Goal: Task Accomplishment & Management: Manage account settings

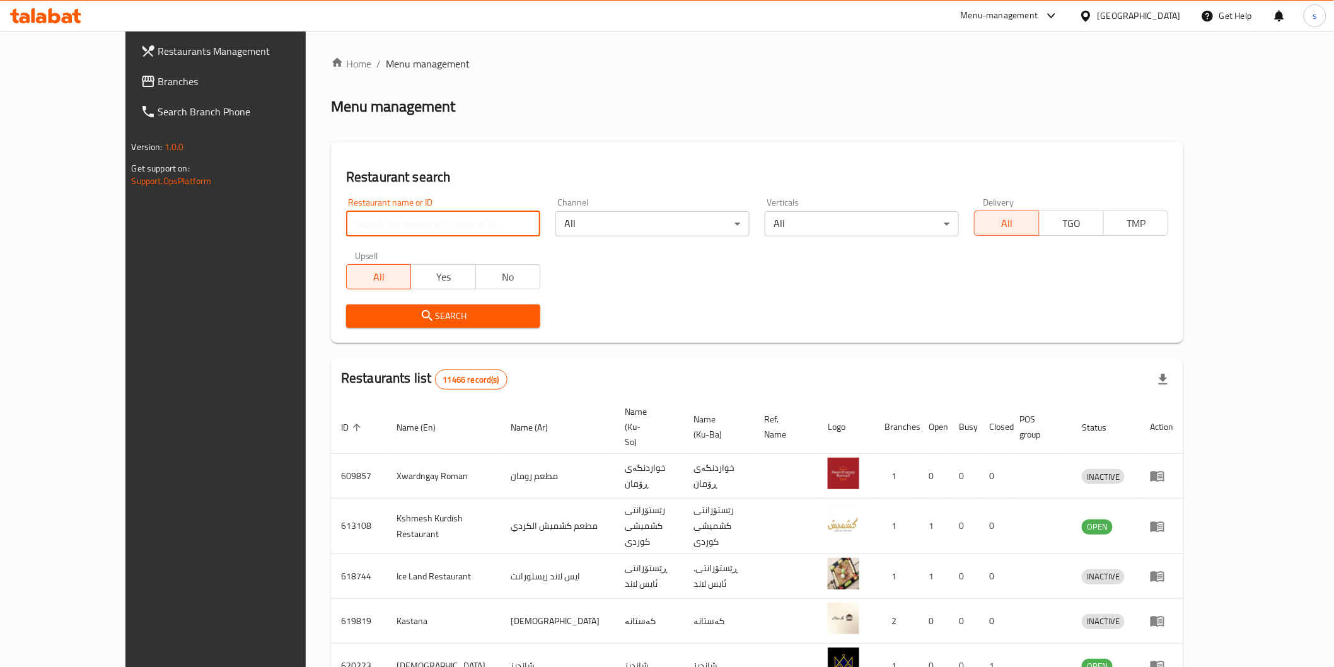
drag, startPoint x: 0, startPoint y: 0, endPoint x: 488, endPoint y: 221, distance: 535.6
click at [488, 221] on input "search" at bounding box center [443, 223] width 194 height 25
paste input "Hadees"
click button "Search" at bounding box center [443, 316] width 194 height 23
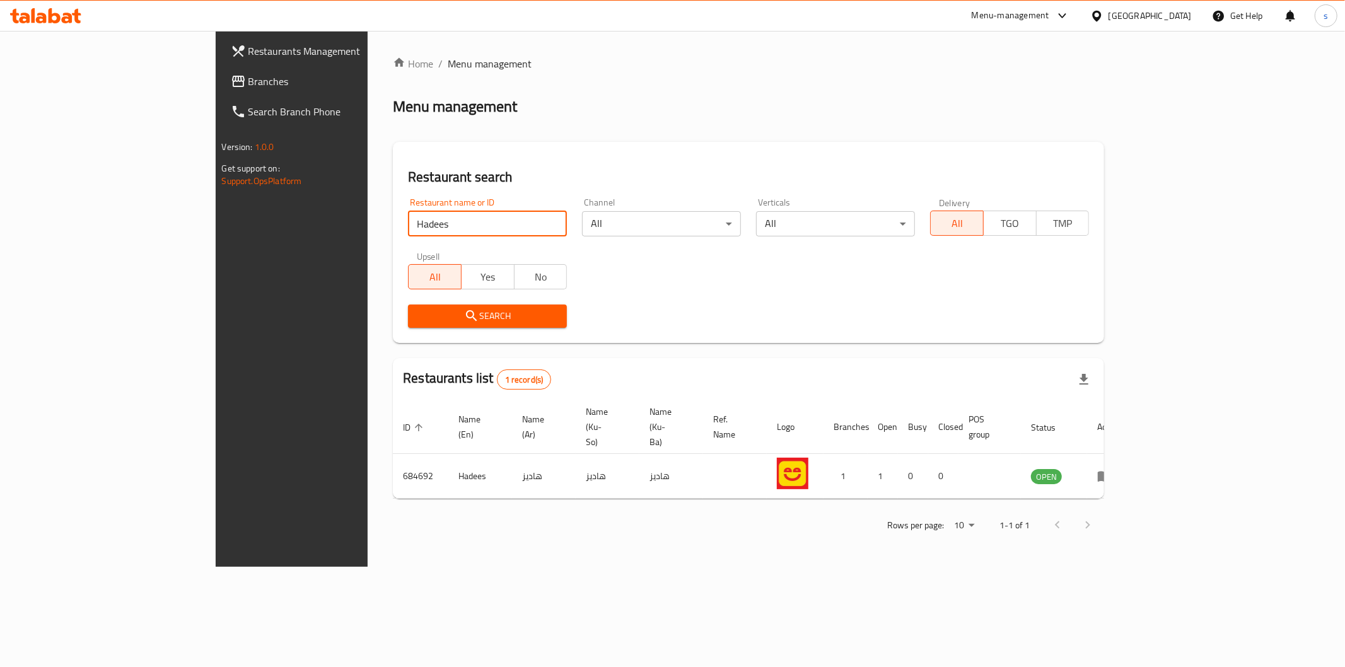
drag, startPoint x: 357, startPoint y: 221, endPoint x: 250, endPoint y: 227, distance: 107.4
click at [393, 227] on div "Restaurant search Restaurant name or ID Hadees Restaurant name or ID Channel Al…" at bounding box center [748, 242] width 711 height 201
paste input "Al hulwuh ice cream"
type input "Al hulwuh ice cream"
click button "Search" at bounding box center [487, 316] width 159 height 23
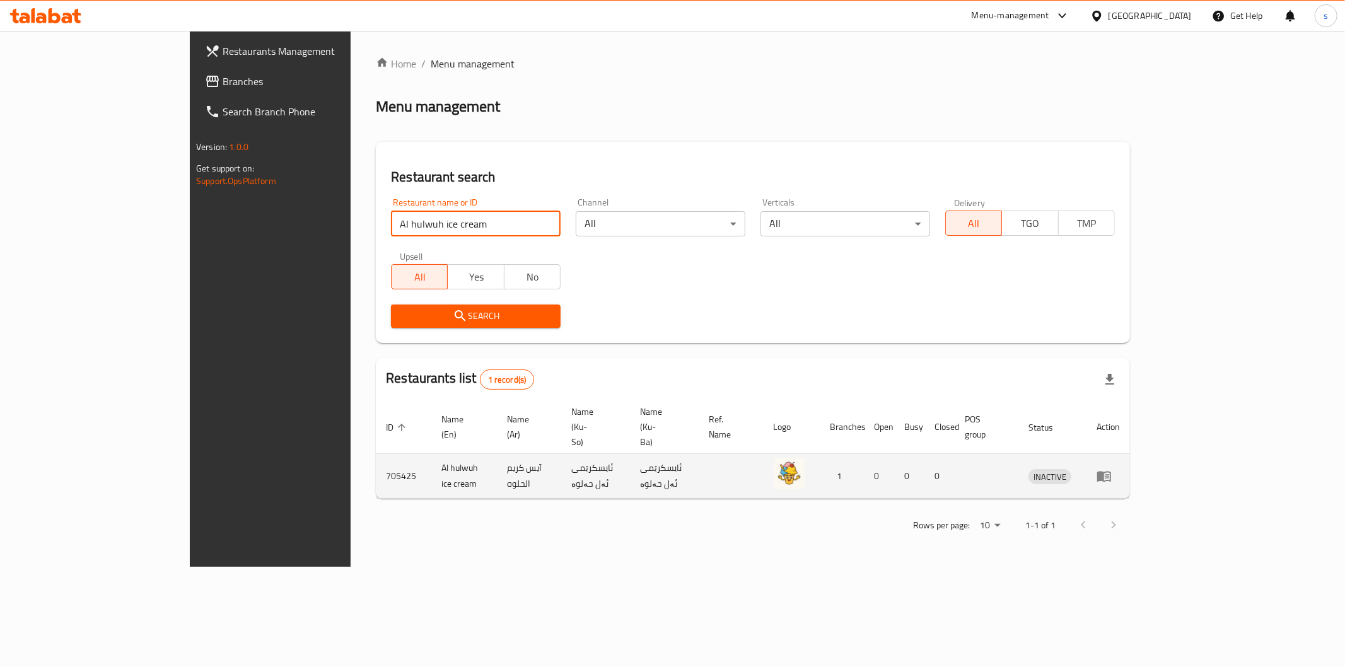
click at [1109, 474] on icon "enhanced table" at bounding box center [1107, 476] width 4 height 5
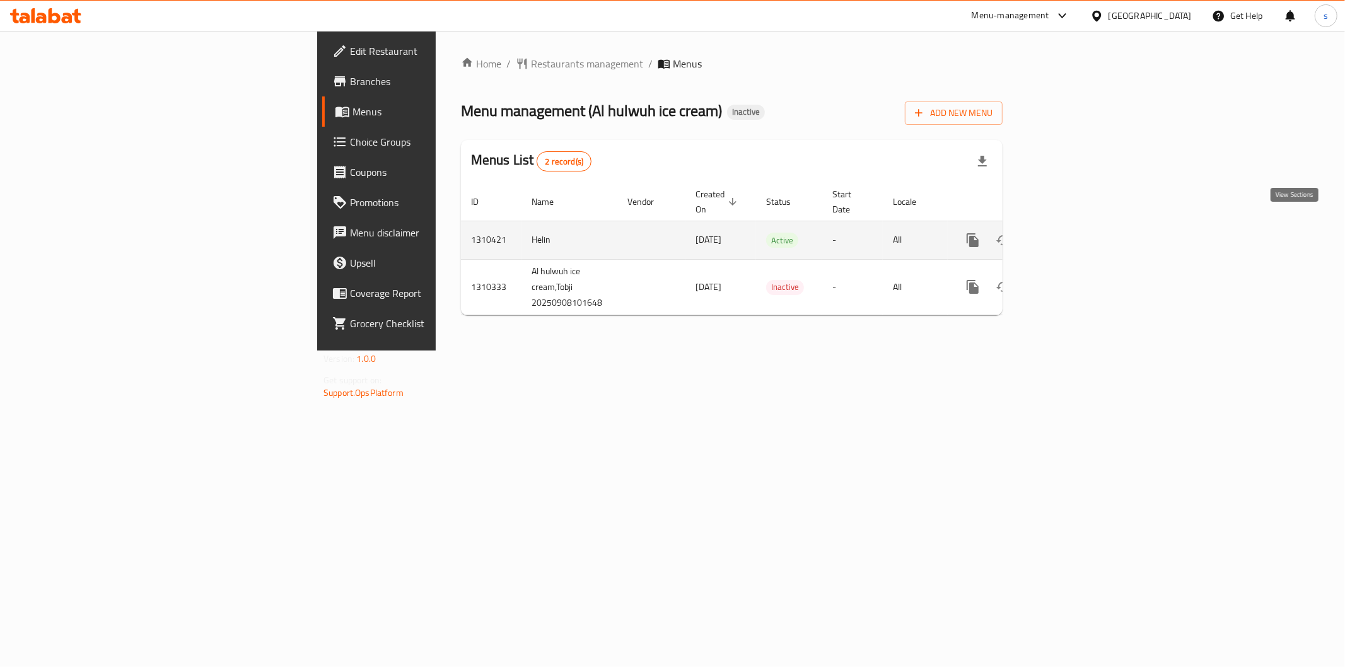
click at [1071, 233] on icon "enhanced table" at bounding box center [1063, 240] width 15 height 15
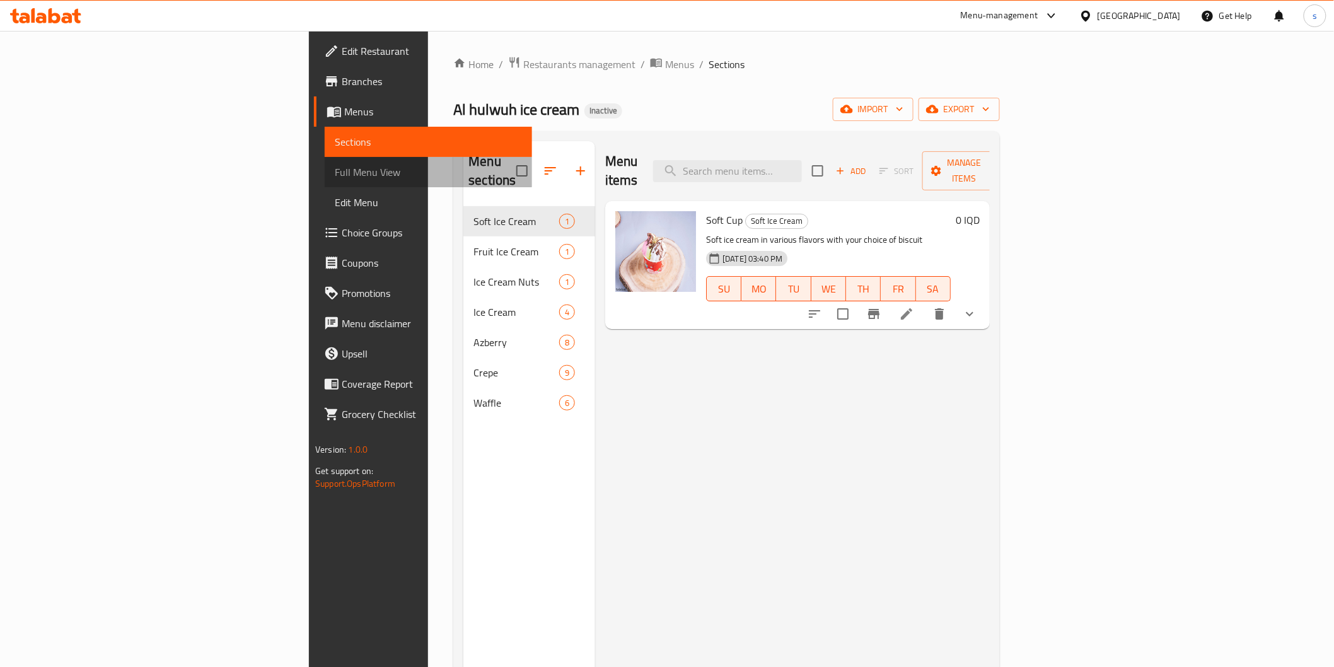
click at [335, 171] on span "Full Menu View" at bounding box center [428, 172] width 187 height 15
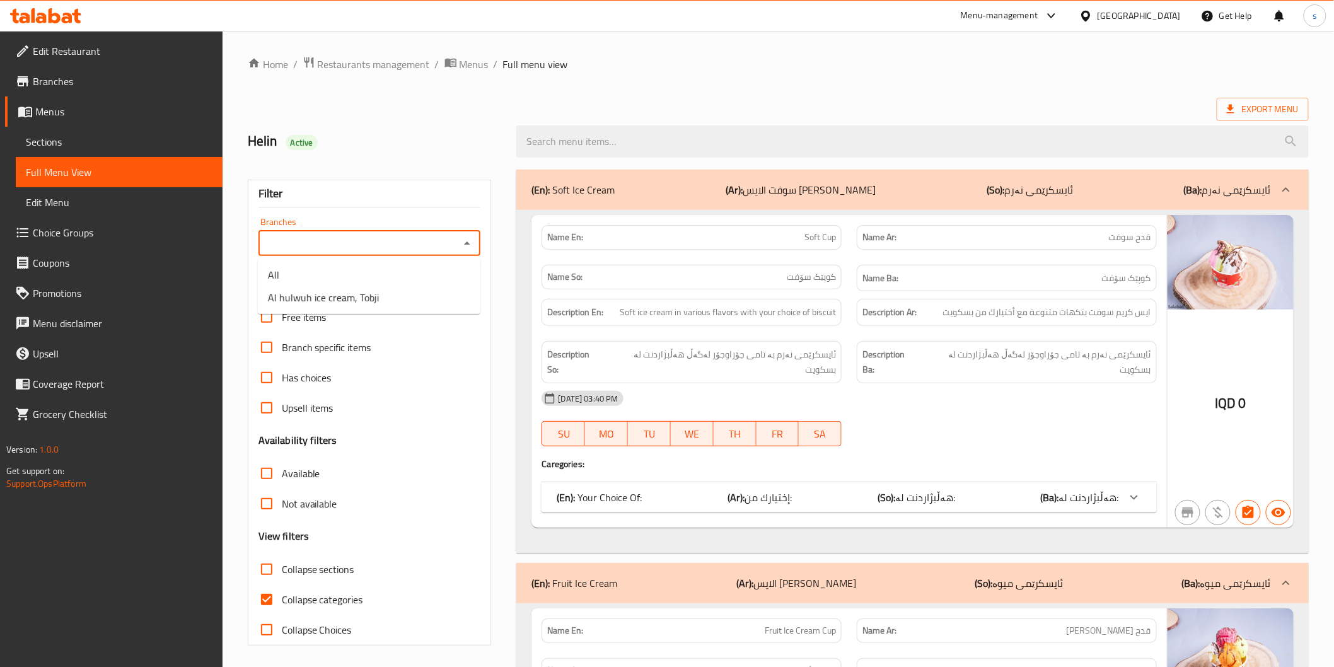
click at [424, 238] on input "Branches" at bounding box center [359, 244] width 194 height 18
click at [415, 298] on li "Al hulwuh ice cream, Tobji" at bounding box center [369, 297] width 223 height 23
type input "Al hulwuh ice cream, Tobji"
click at [329, 585] on label "Collapse categories" at bounding box center [308, 599] width 112 height 30
click at [282, 585] on input "Collapse categories" at bounding box center [267, 599] width 30 height 30
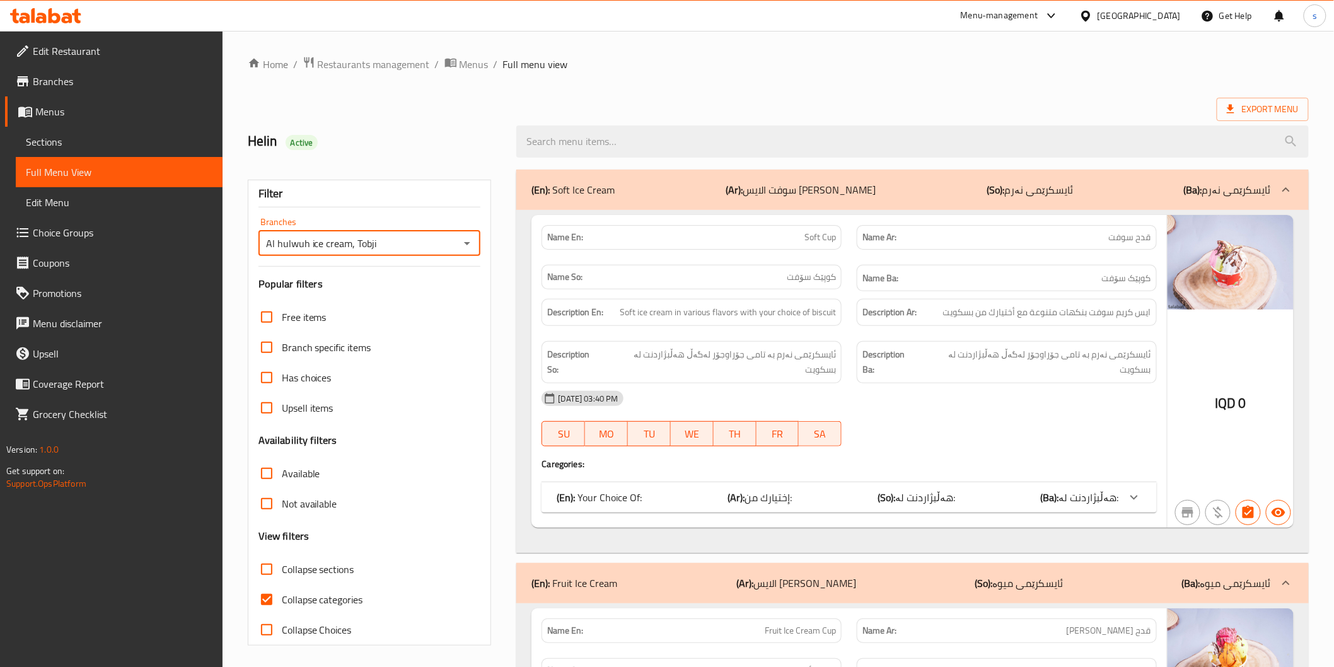
checkbox input "false"
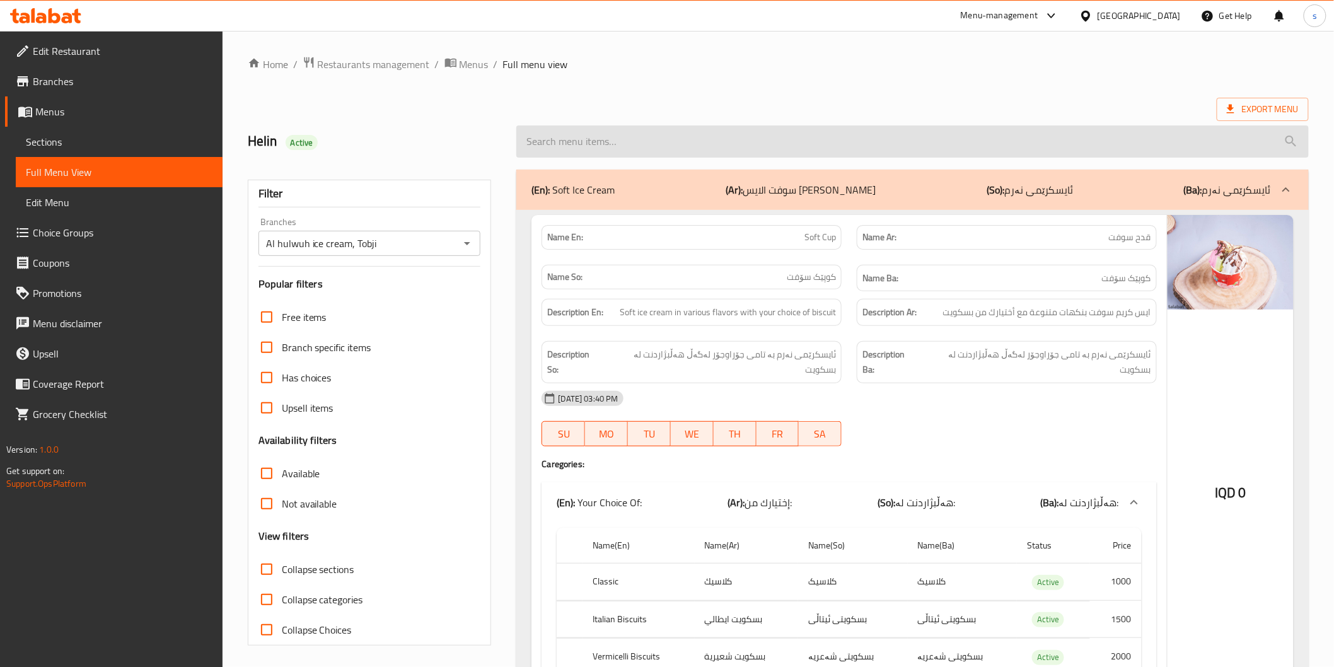
click at [639, 142] on input "search" at bounding box center [912, 141] width 792 height 32
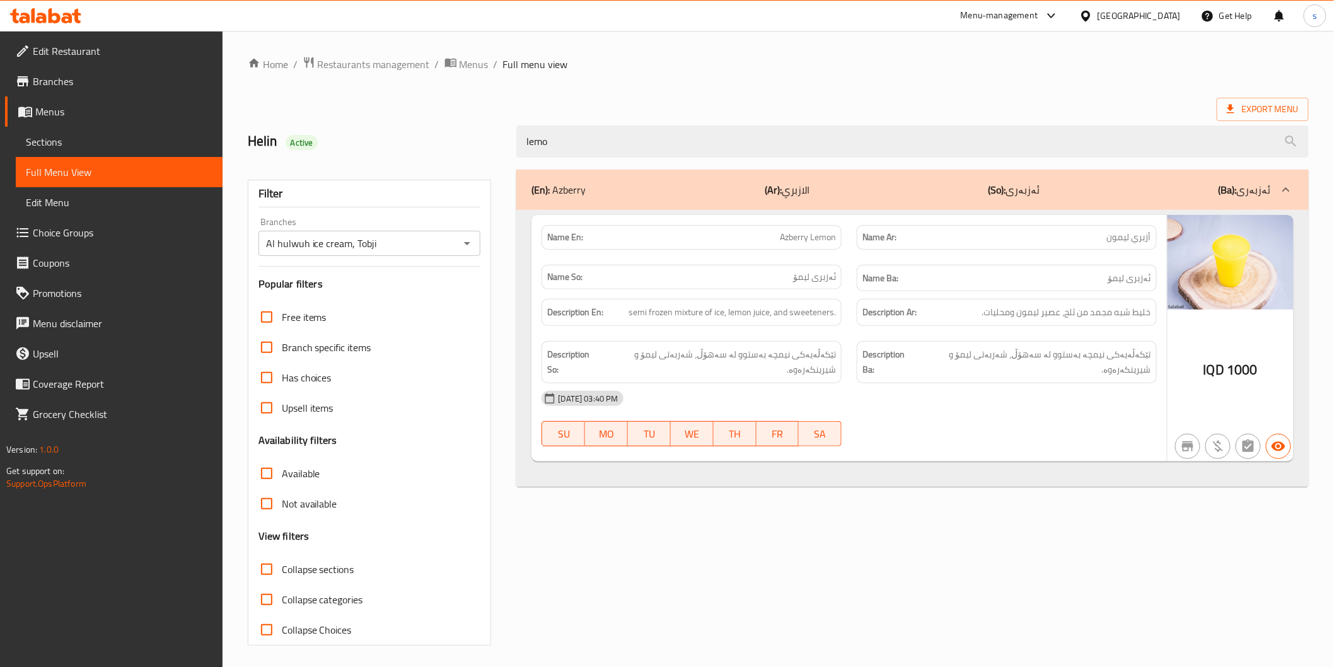
click at [775, 240] on p "Name En: Azberry Lemon" at bounding box center [691, 237] width 289 height 13
copy span "Azberry Lemon"
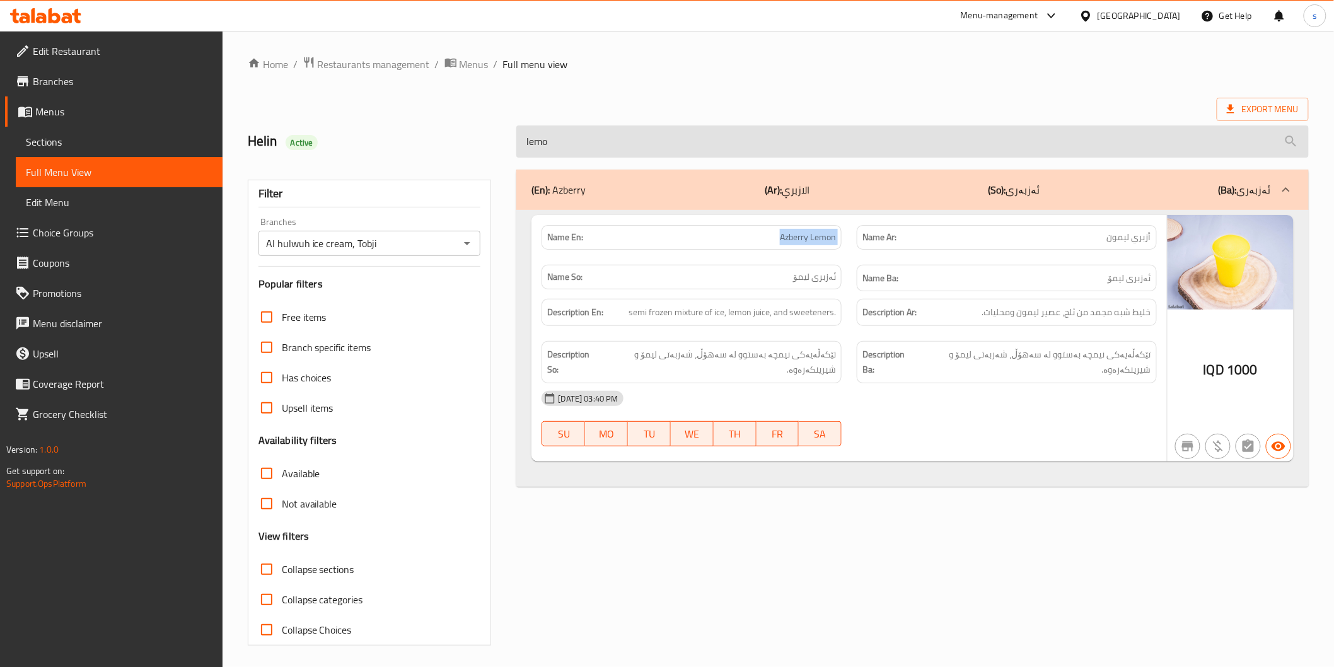
click at [613, 133] on input "lemo" at bounding box center [912, 141] width 792 height 32
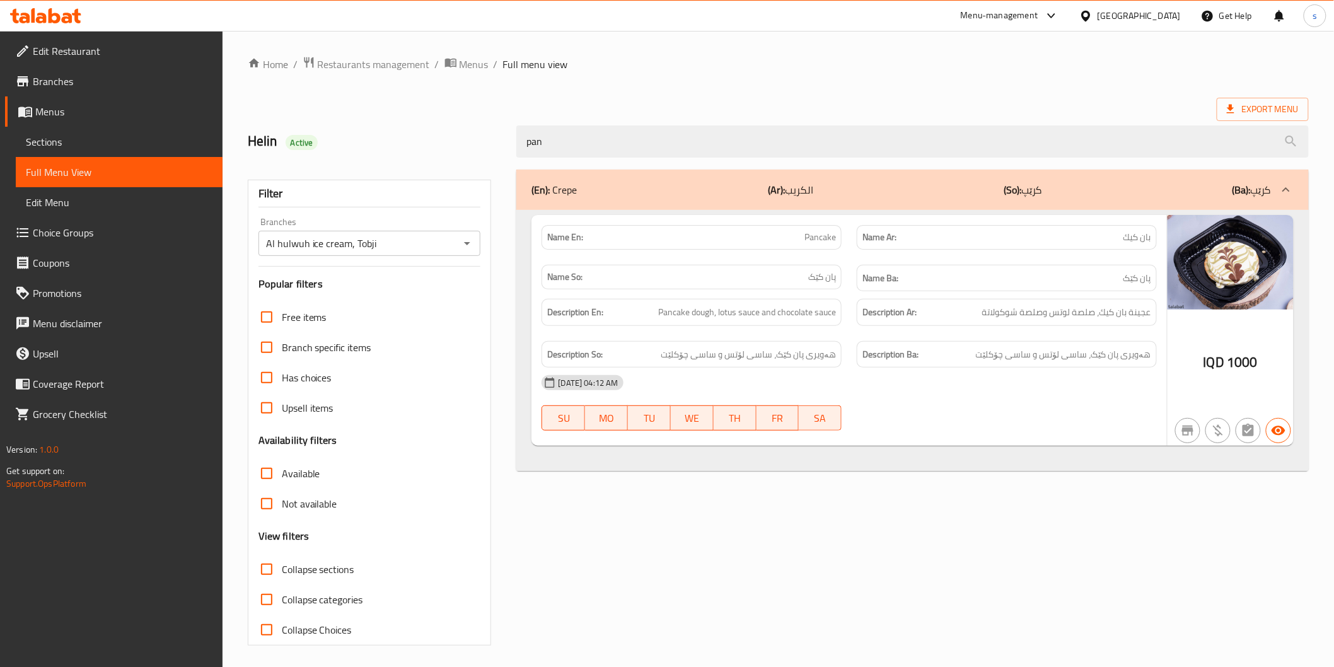
type input "pan"
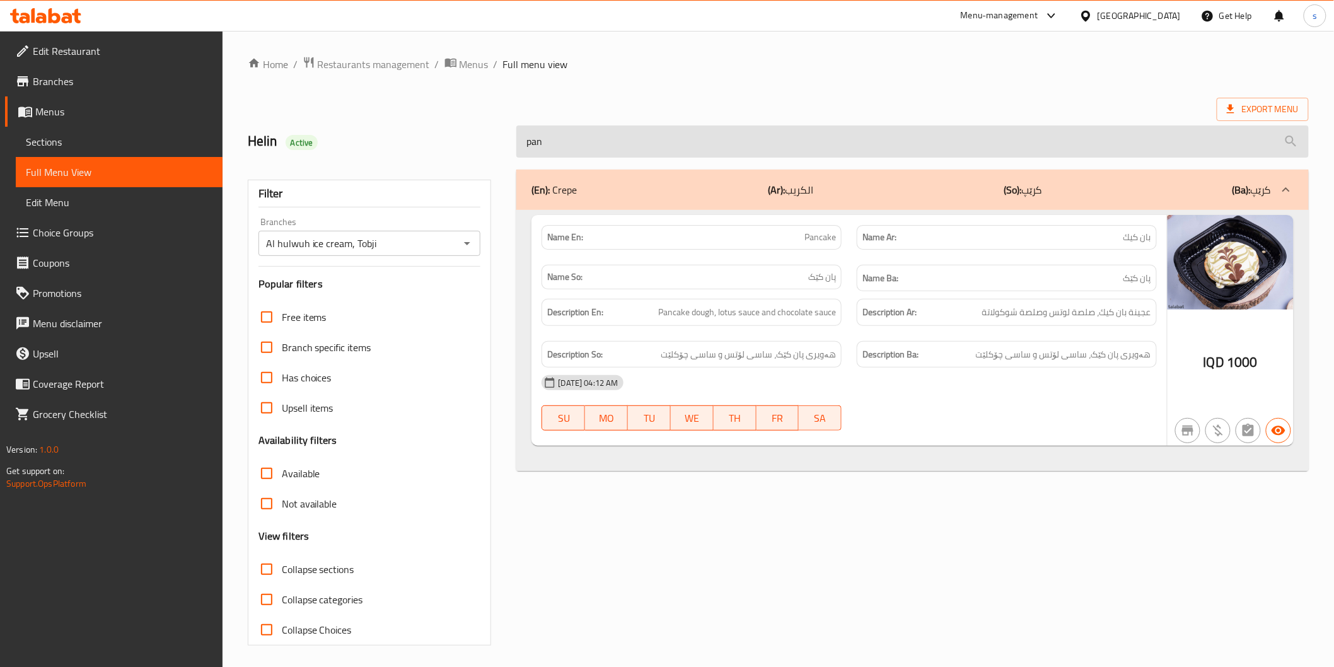
click at [572, 136] on input "pan" at bounding box center [912, 141] width 792 height 32
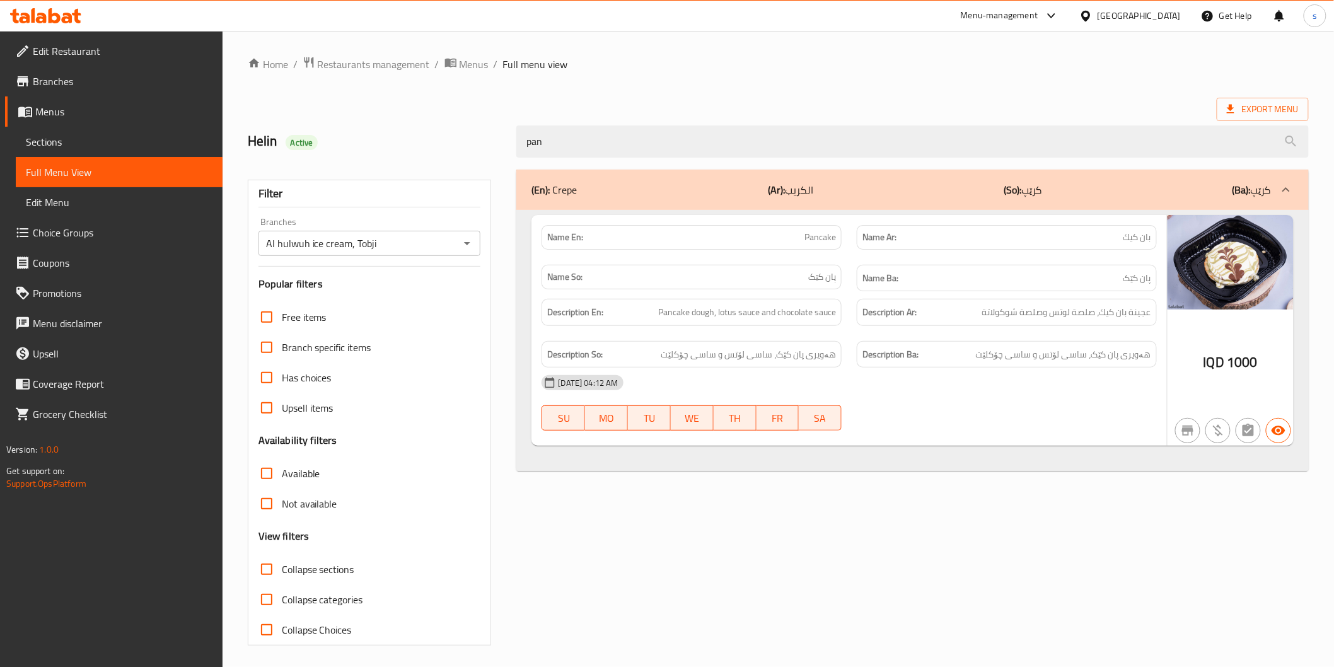
click at [537, 463] on div "Name En: Pancake Name Ar: بان كيك Name So: پان کێک Name Ba: پان کێک Description…" at bounding box center [912, 341] width 792 height 262
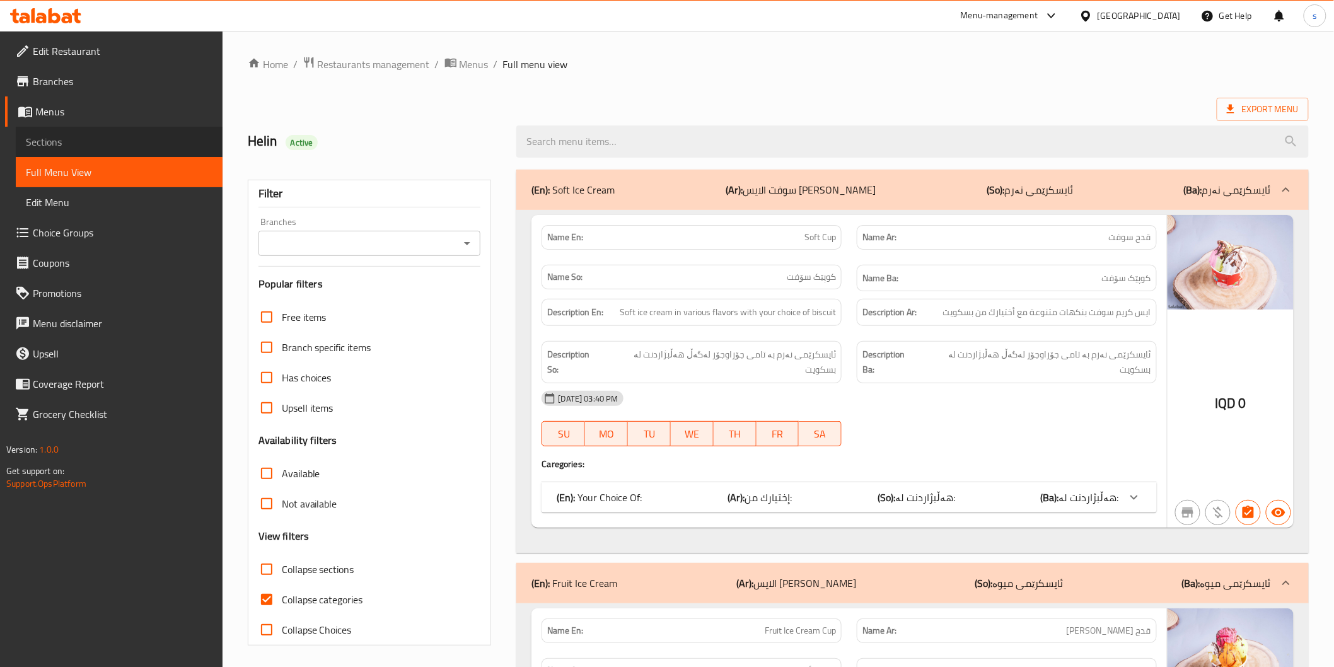
click at [29, 141] on span "Sections" at bounding box center [119, 141] width 187 height 15
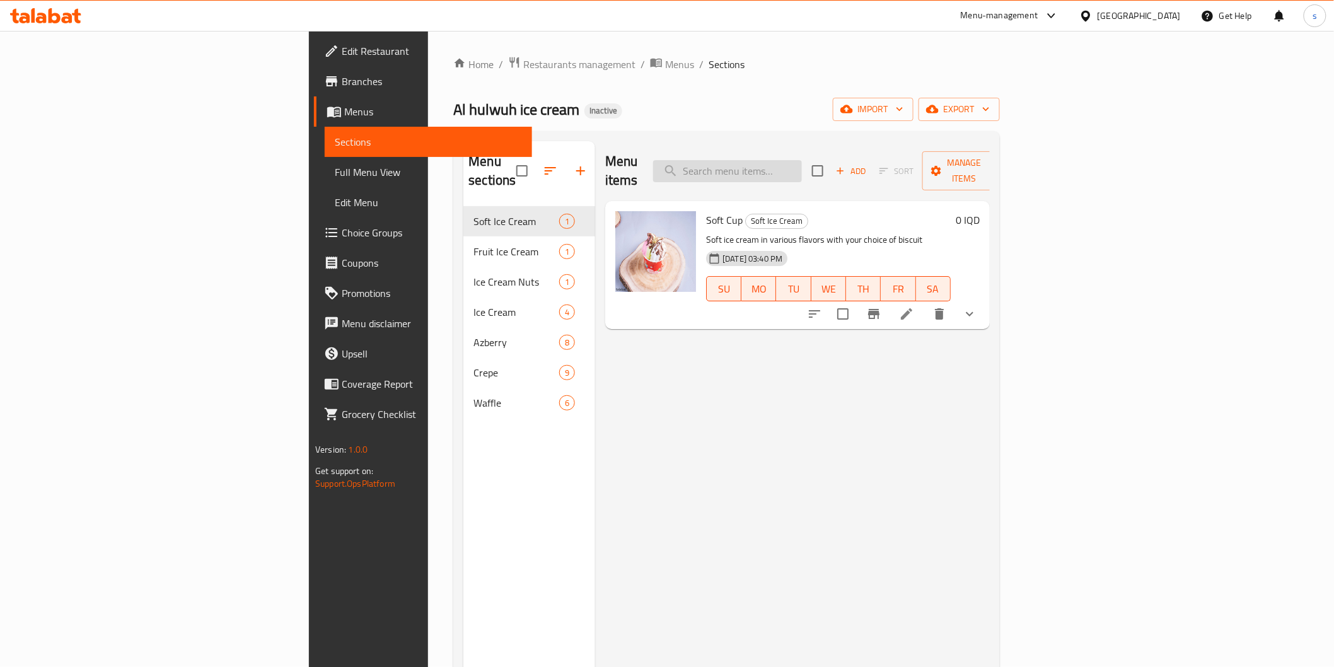
click at [802, 160] on input "search" at bounding box center [727, 171] width 149 height 22
paste input "Azberry Lemon"
type input "Azberry Lemon"
click at [955, 303] on li at bounding box center [936, 314] width 35 height 23
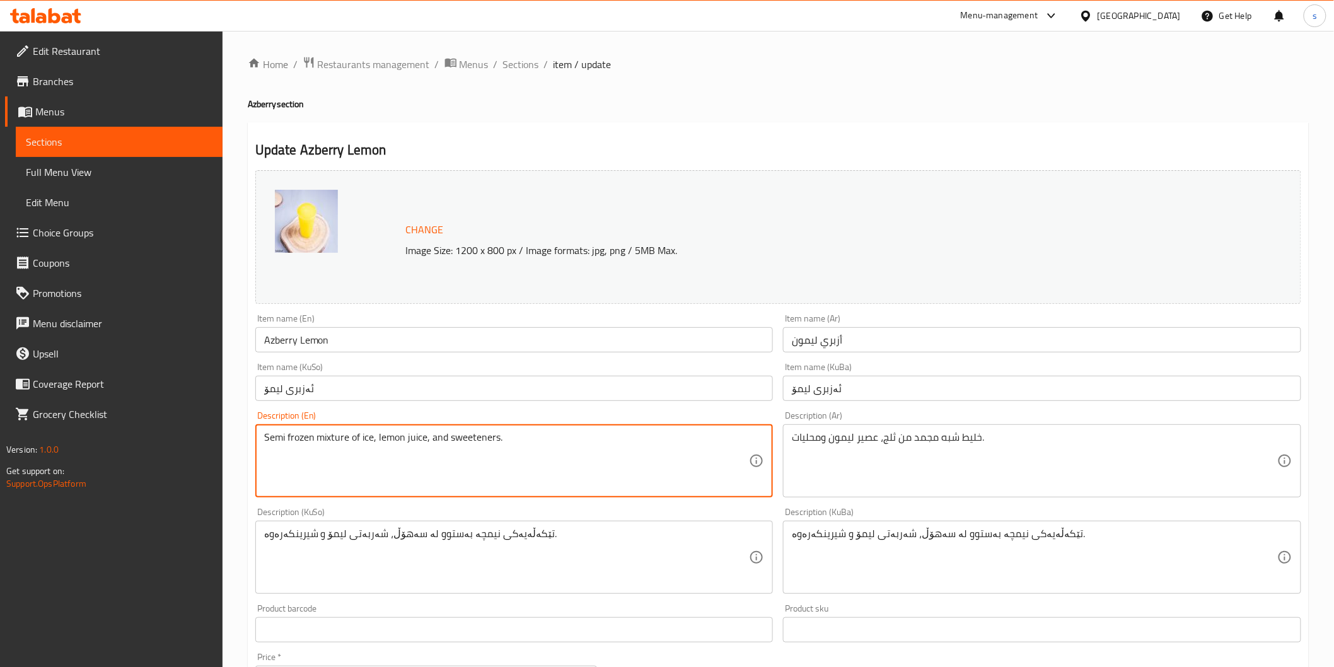
click at [298, 441] on textarea "Semi frozen mixture of ice, lemon juice, and sweeteners." at bounding box center [506, 461] width 485 height 60
click at [311, 479] on textarea "Semi frozen mixture of ice, lemon juice, and sweeteners." at bounding box center [506, 461] width 485 height 60
click at [429, 438] on textarea "Semi frozen mixture of ice, lemon juice, and sweeteners." at bounding box center [506, 461] width 485 height 60
click at [453, 475] on textarea "Semi frozen mixture of ice, lemon juice and sweeteners." at bounding box center [506, 461] width 485 height 60
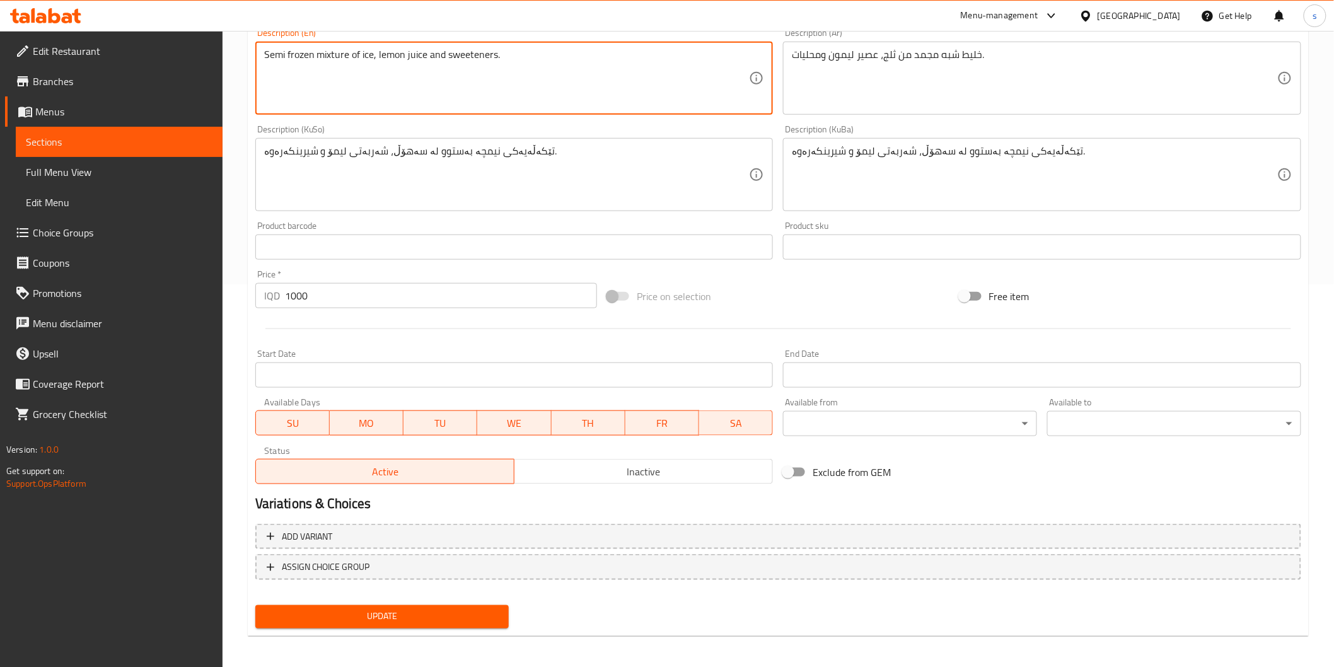
scroll to position [385, 0]
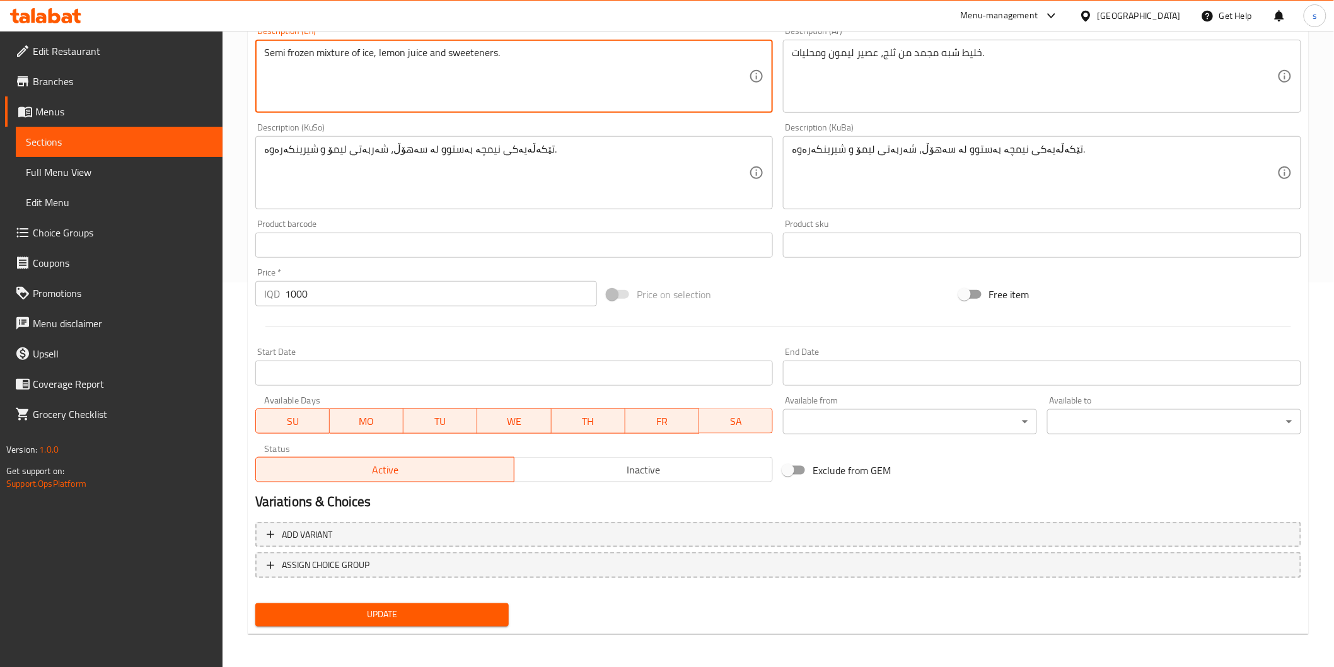
type textarea "Semi frozen mixture of ice, lemon juice and sweeteners."
click at [369, 610] on span "Update" at bounding box center [382, 615] width 234 height 16
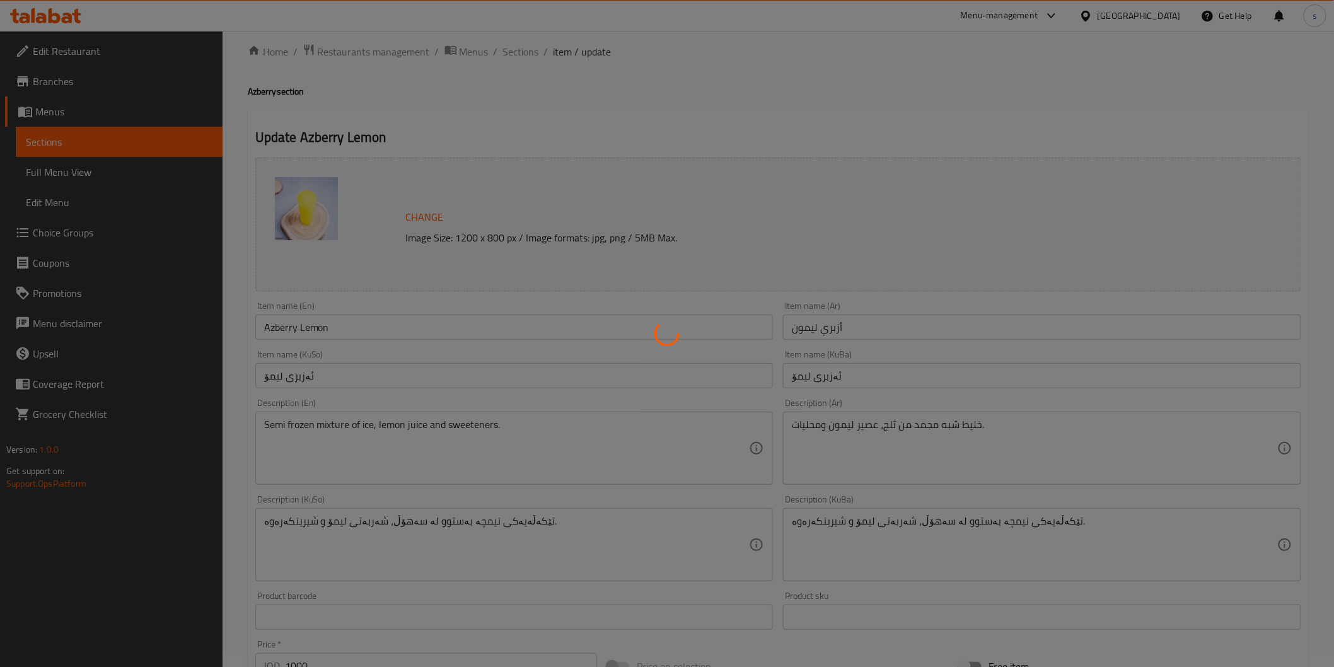
scroll to position [0, 0]
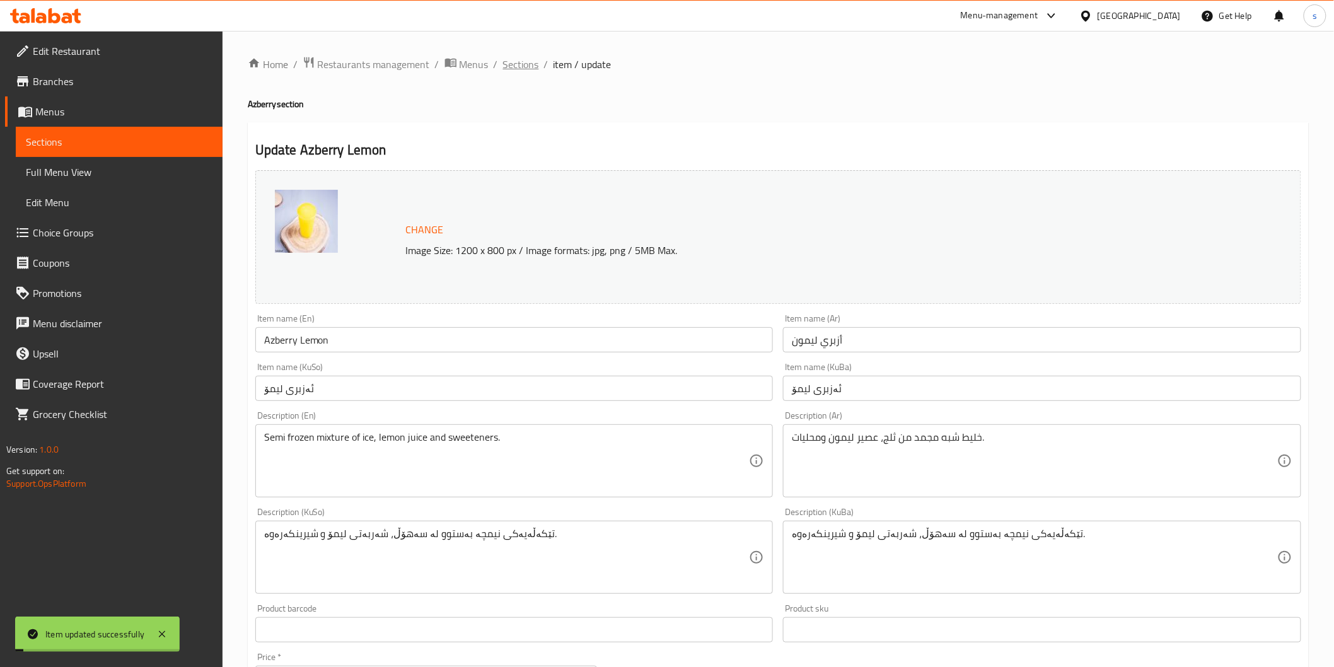
click at [526, 64] on span "Sections" at bounding box center [521, 64] width 36 height 15
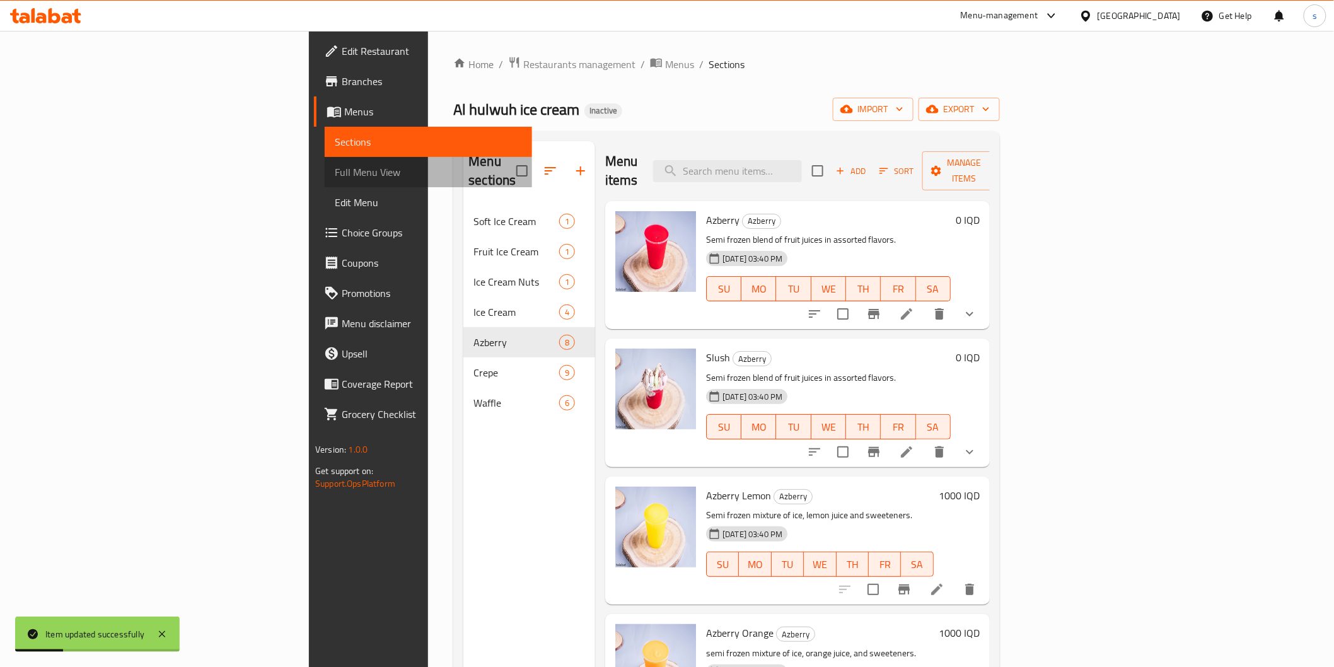
click at [335, 168] on span "Full Menu View" at bounding box center [428, 172] width 187 height 15
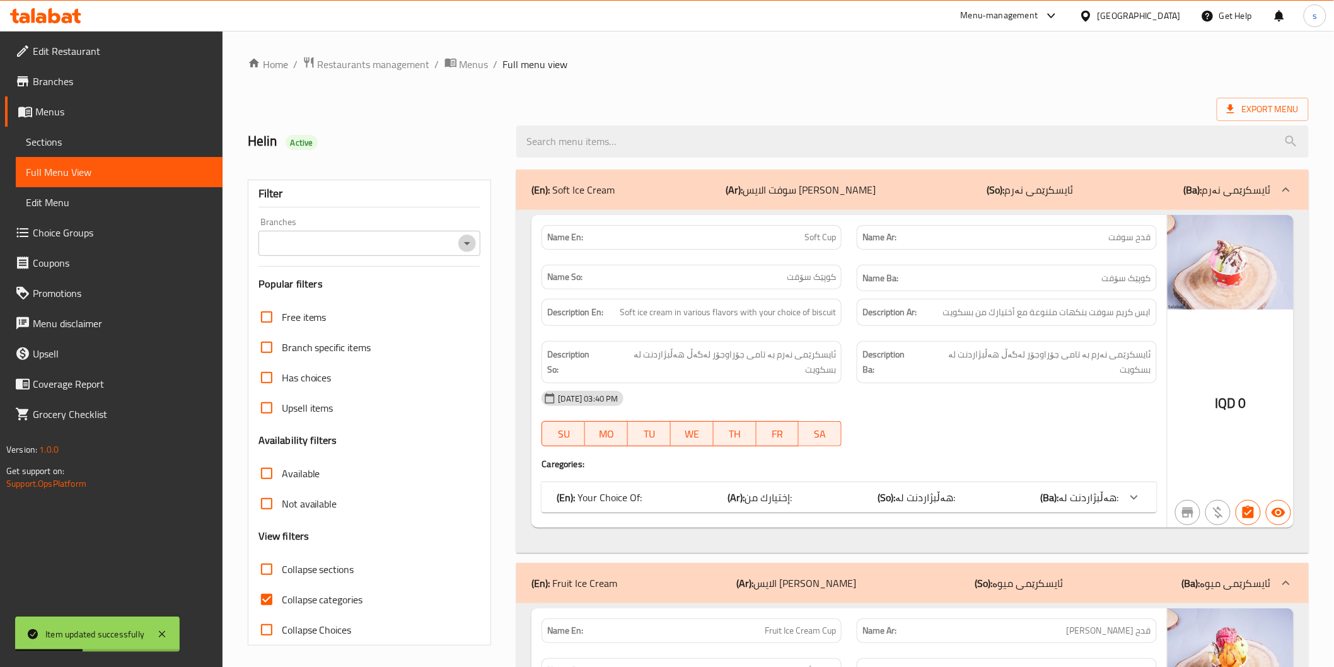
click at [465, 241] on icon "Open" at bounding box center [467, 243] width 15 height 15
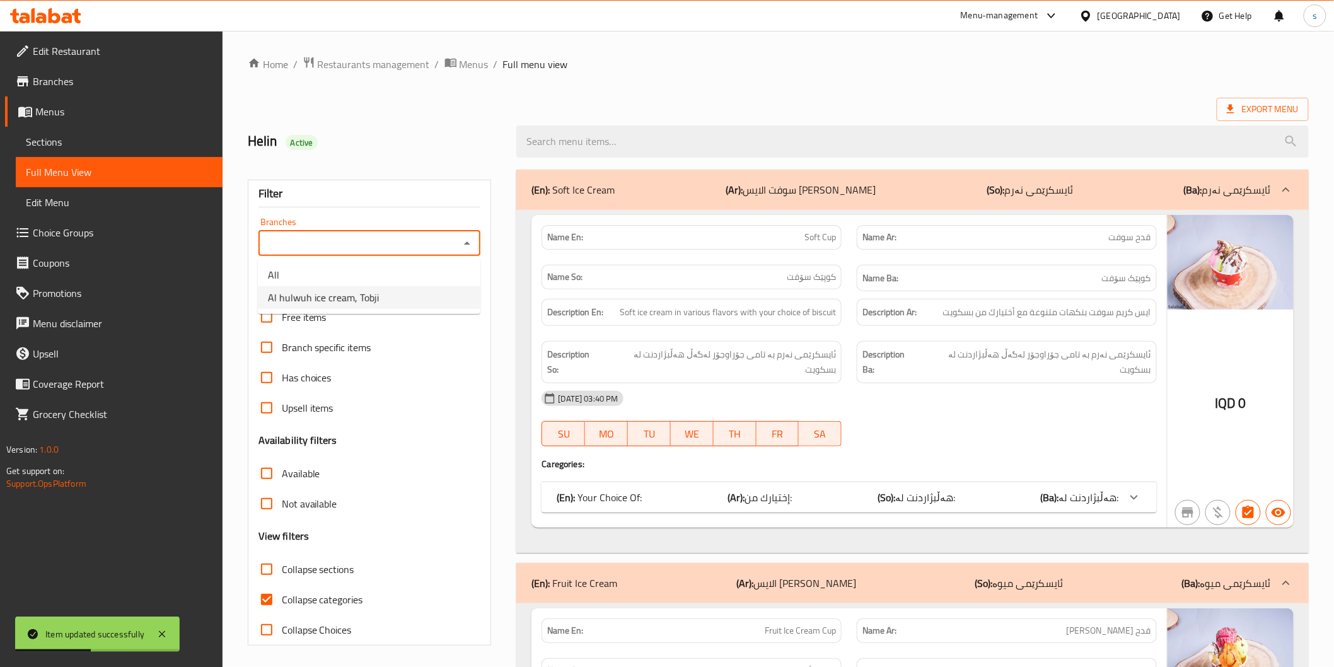
click at [455, 299] on li "Al hulwuh ice cream, Tobji" at bounding box center [369, 297] width 223 height 23
type input "Al hulwuh ice cream, Tobji"
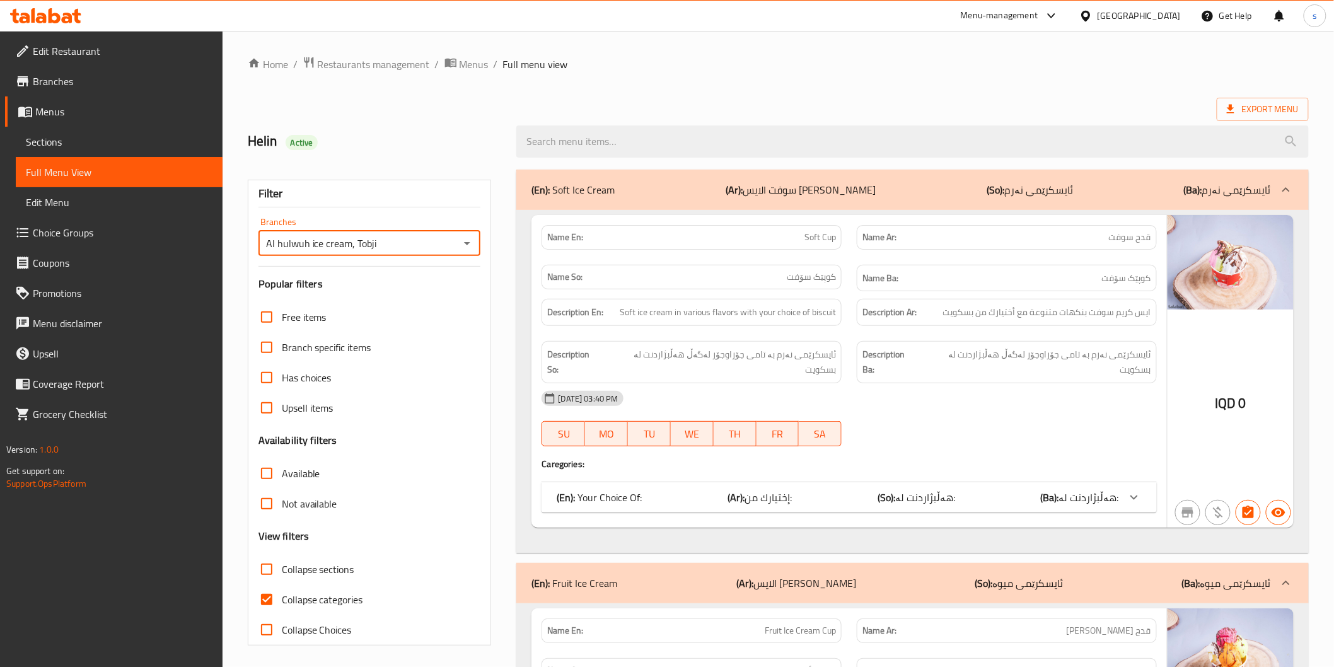
click at [348, 565] on span "Collapse sections" at bounding box center [318, 569] width 73 height 15
click at [282, 565] on input "Collapse sections" at bounding box center [267, 569] width 30 height 30
checkbox input "true"
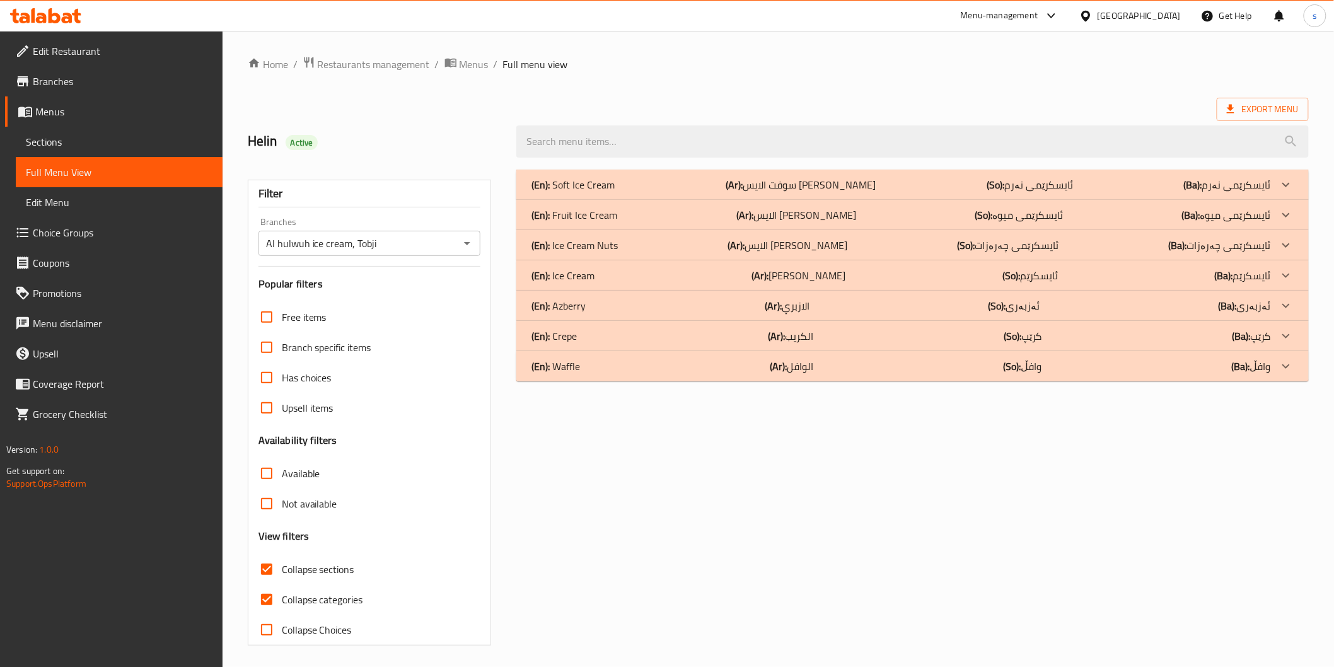
click at [723, 338] on div "(En): Crepe (Ar): الكريب (So): کرێپ (Ba): کرێپ" at bounding box center [900, 335] width 739 height 15
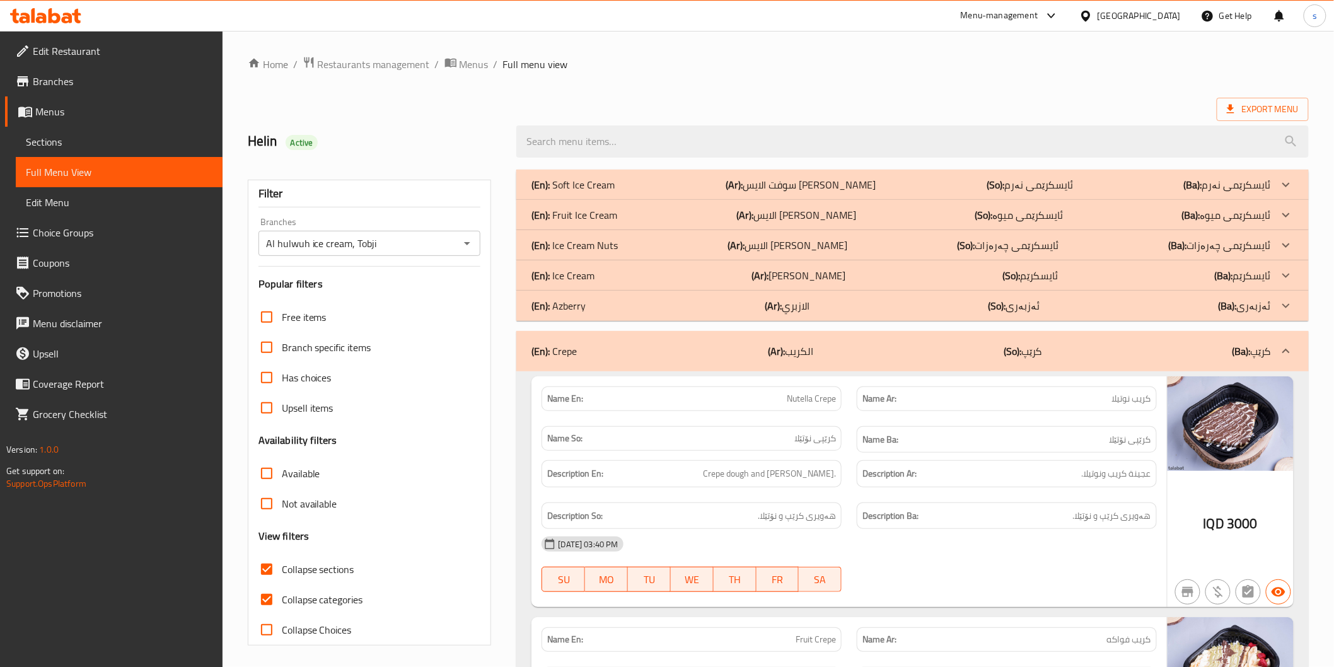
click at [772, 301] on b "(Ar):" at bounding box center [773, 305] width 17 height 19
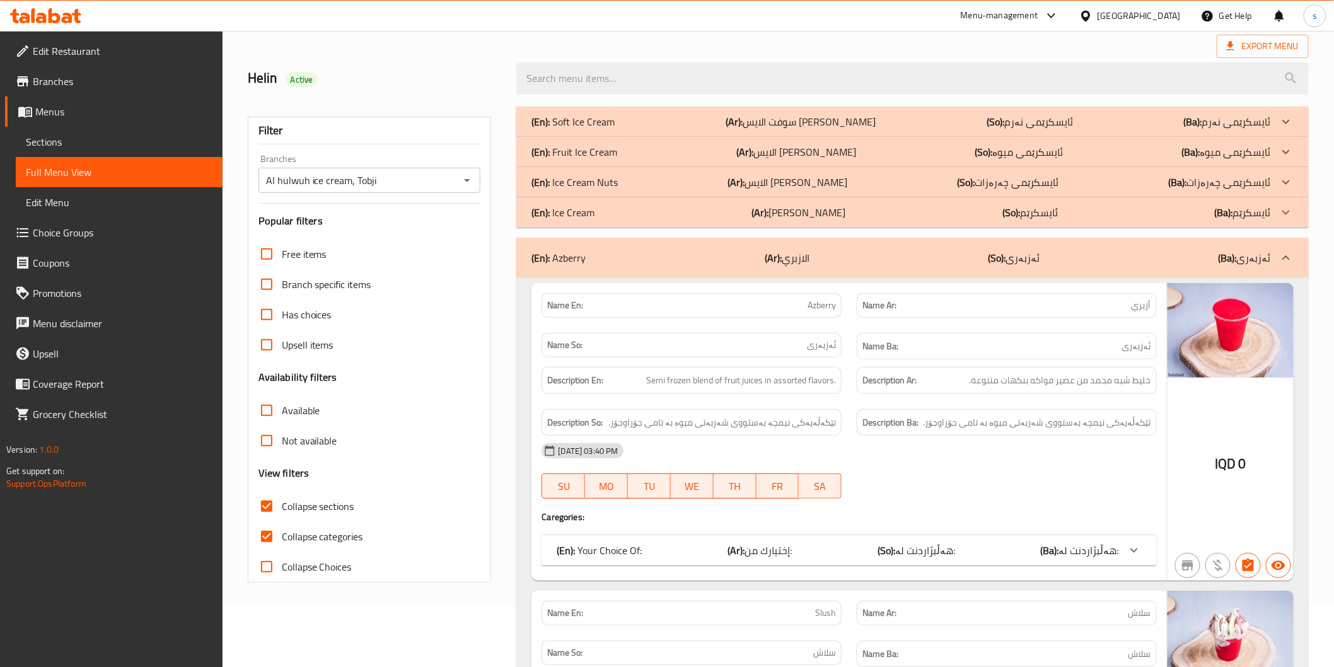
scroll to position [280, 0]
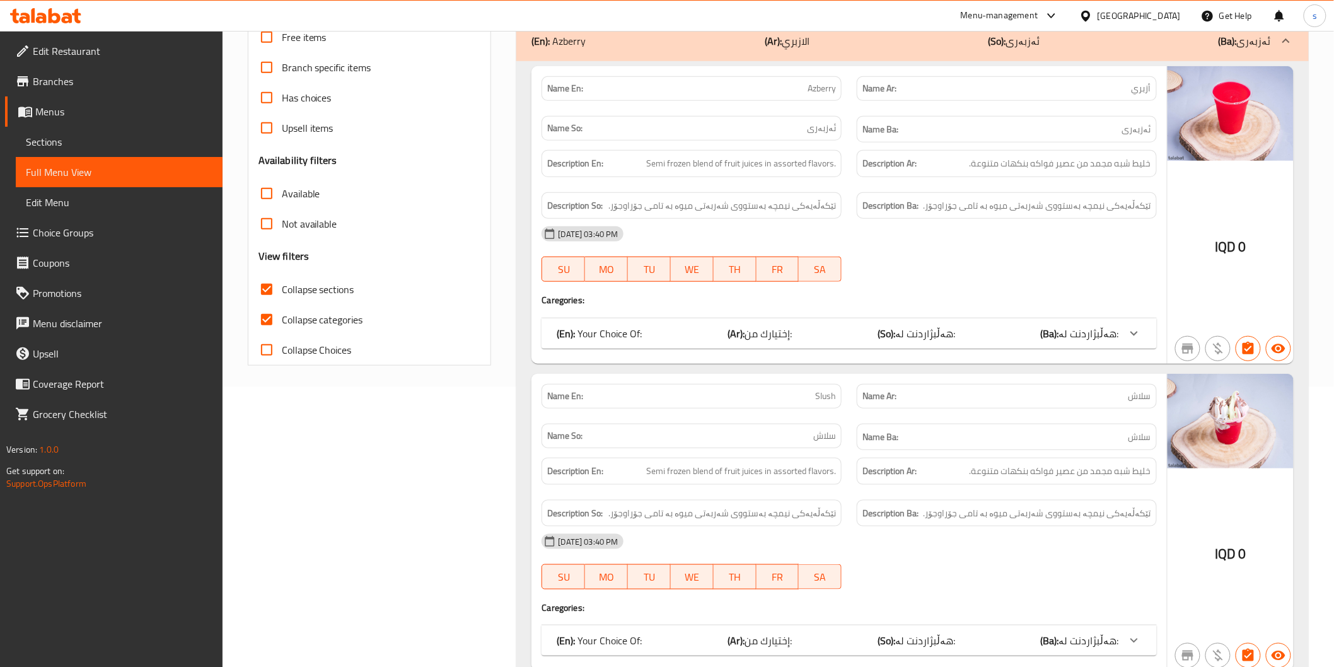
click at [337, 320] on span "Collapse categories" at bounding box center [322, 319] width 81 height 15
click at [282, 320] on input "Collapse categories" at bounding box center [267, 320] width 30 height 30
checkbox input "false"
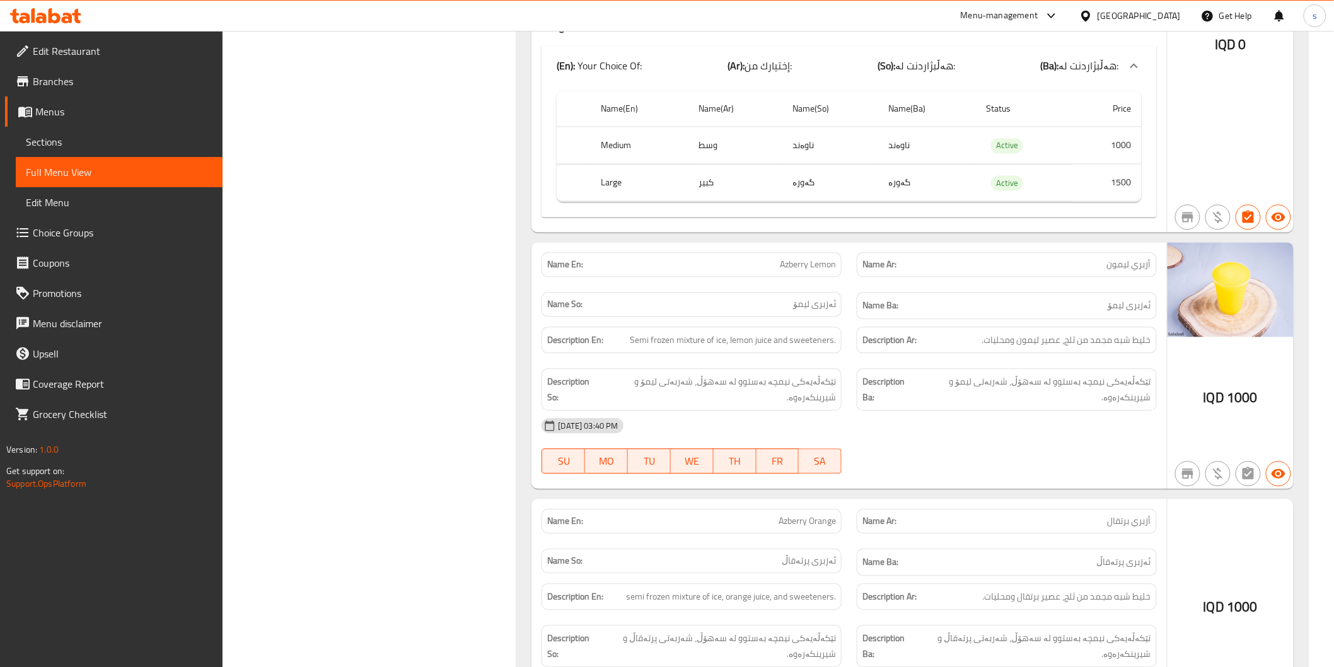
scroll to position [910, 0]
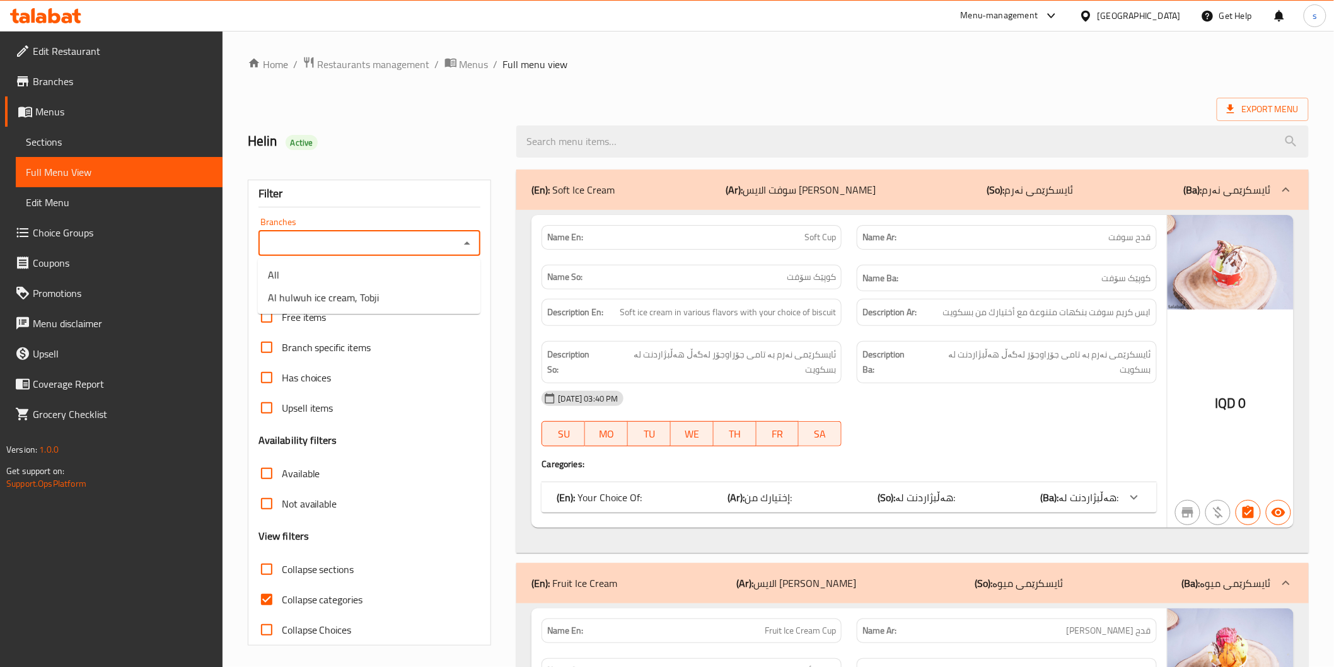
click at [452, 241] on input "Branches" at bounding box center [359, 244] width 194 height 18
click at [440, 285] on li "All" at bounding box center [369, 275] width 223 height 23
click at [457, 243] on div "All Branches" at bounding box center [369, 243] width 223 height 25
click at [461, 243] on icon "Open" at bounding box center [467, 243] width 15 height 15
click at [421, 310] on ul "All Al hulwuh ice cream, Tobji" at bounding box center [369, 285] width 223 height 55
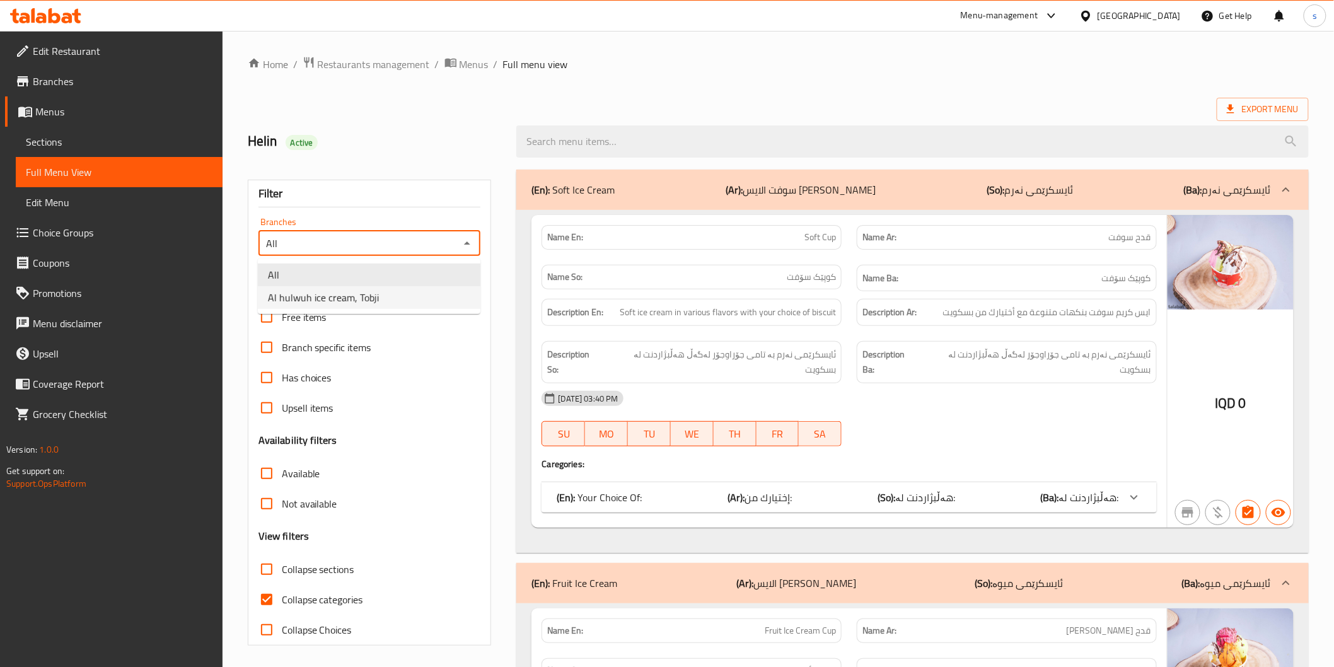
click at [418, 298] on li "Al hulwuh ice cream, Tobji" at bounding box center [369, 297] width 223 height 23
type input "Al hulwuh ice cream, Tobji"
click at [291, 601] on span "Collapse categories" at bounding box center [322, 599] width 81 height 15
click at [282, 601] on input "Collapse categories" at bounding box center [267, 599] width 30 height 30
checkbox input "false"
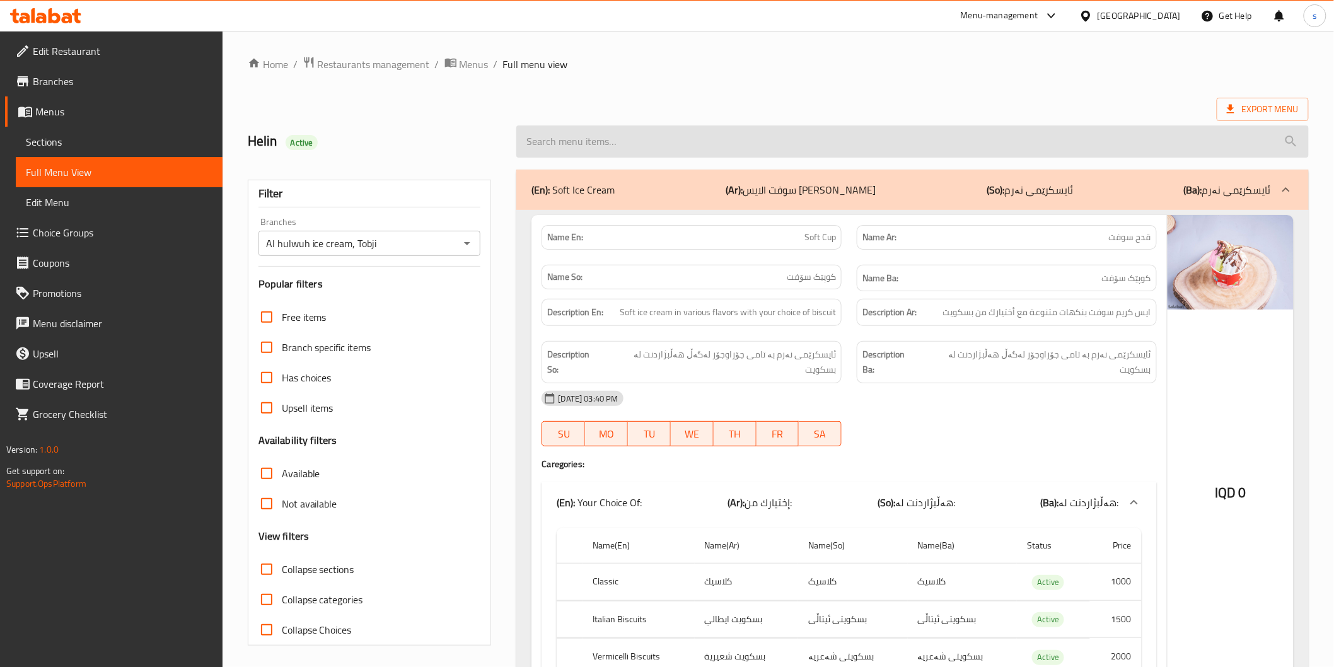
click at [576, 154] on input "search" at bounding box center [912, 141] width 792 height 32
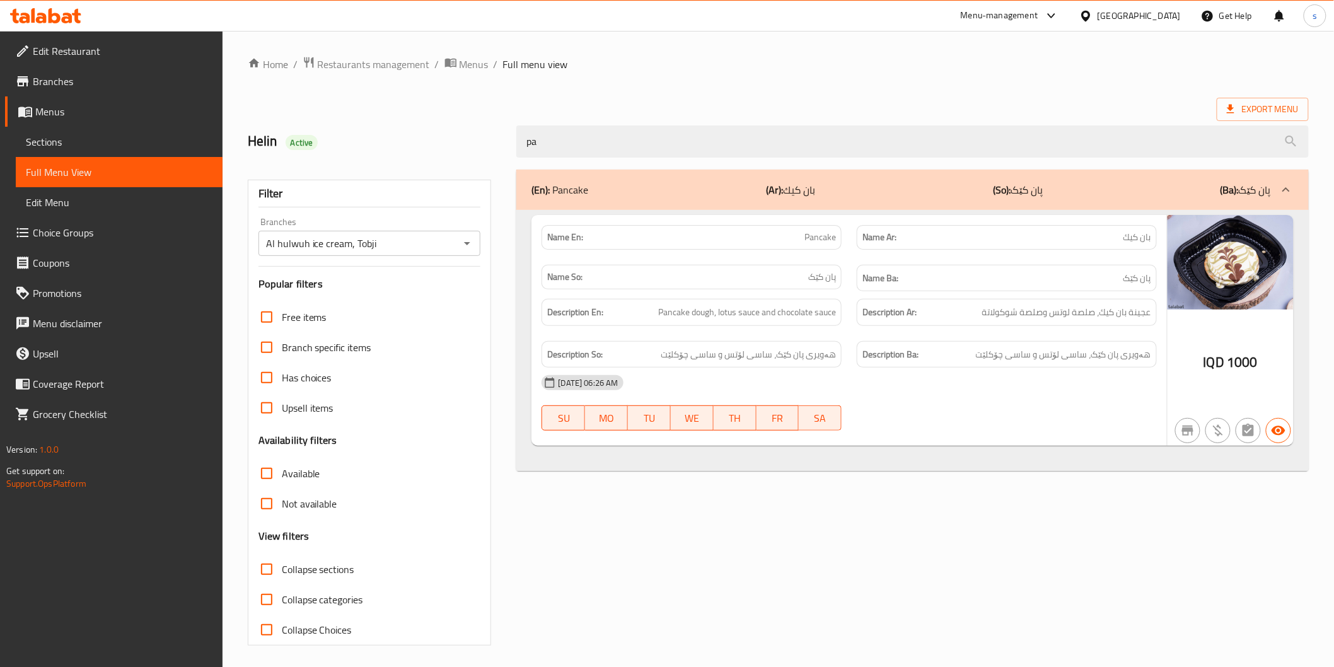
type input "pa"
click at [652, 246] on div "Name En: Pancake" at bounding box center [692, 237] width 300 height 25
click at [1064, 423] on div "09-09-2025 06:26 AM SU MO TU WE TH FR SA" at bounding box center [849, 403] width 630 height 71
click at [809, 242] on span "Pancake" at bounding box center [820, 237] width 32 height 13
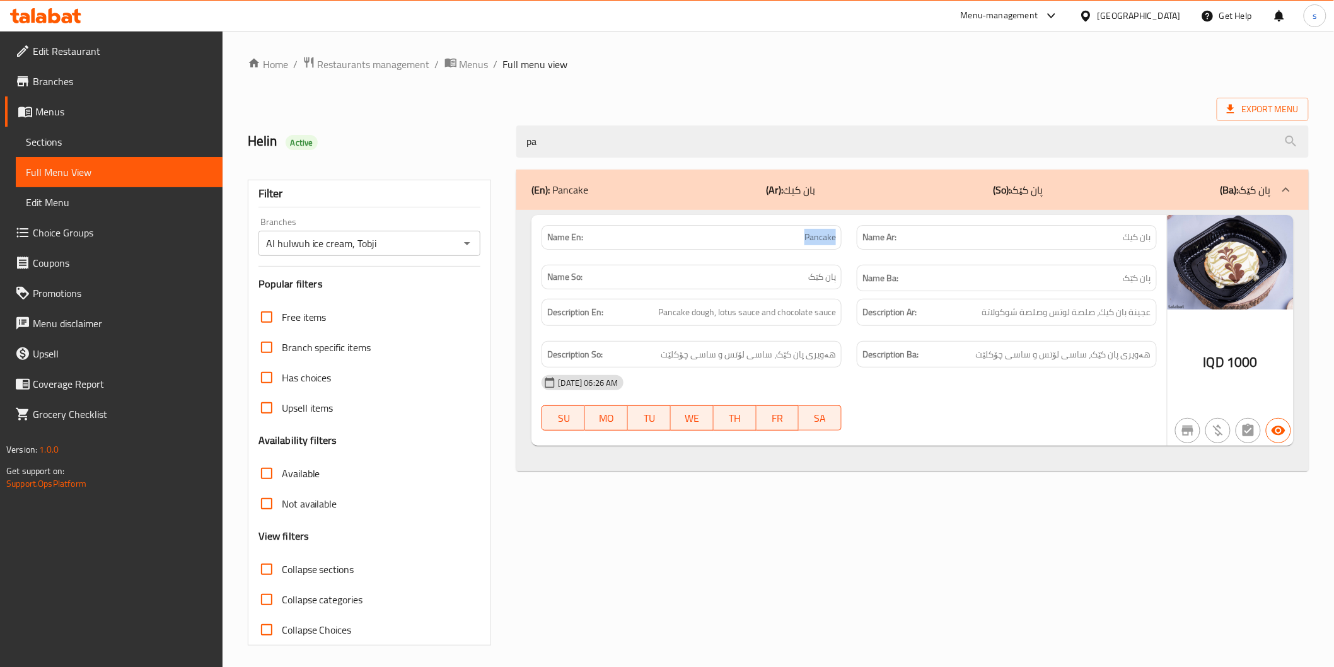
copy span "Pancake"
click at [58, 16] on icon at bounding box center [55, 15] width 12 height 15
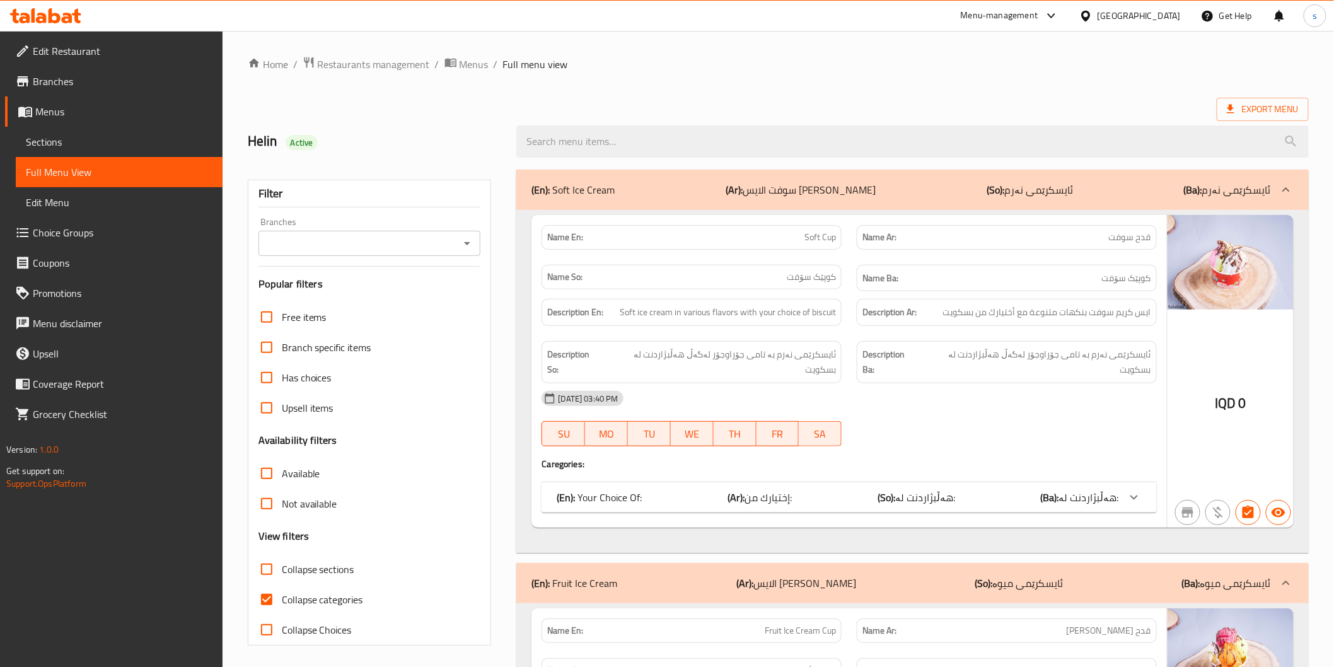
click at [57, 149] on span "Sections" at bounding box center [119, 141] width 187 height 15
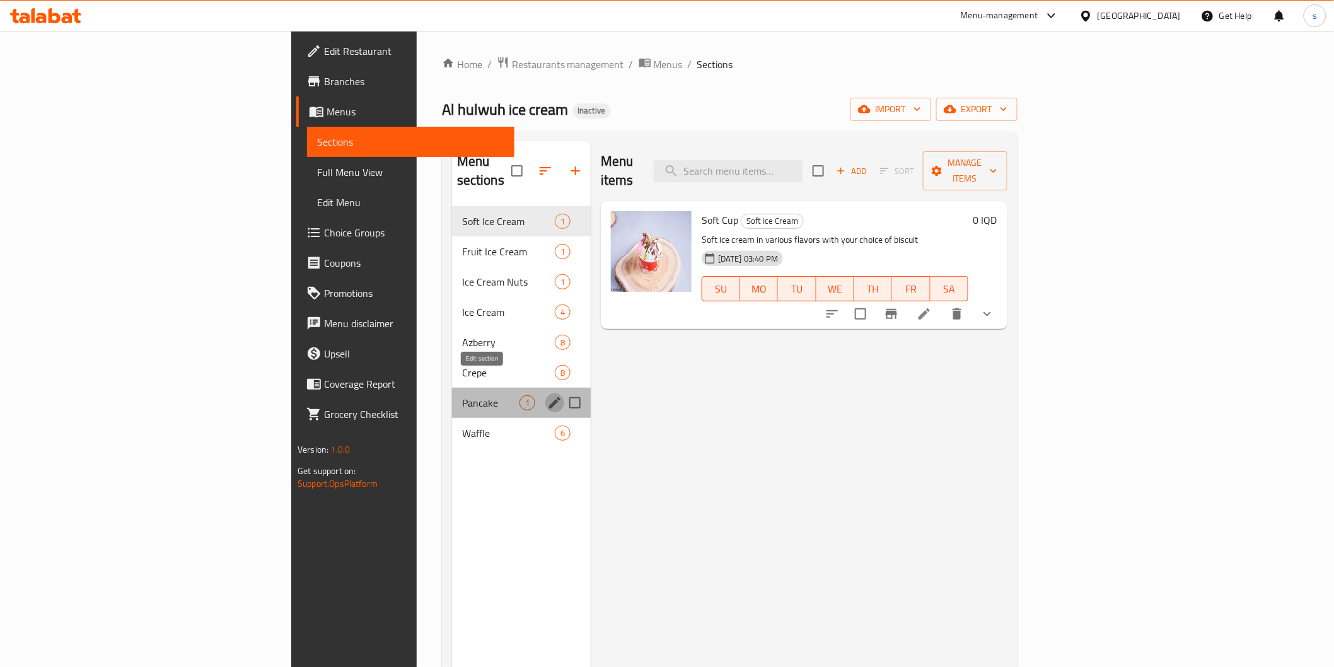
click at [547, 395] on icon "edit" at bounding box center [554, 402] width 15 height 15
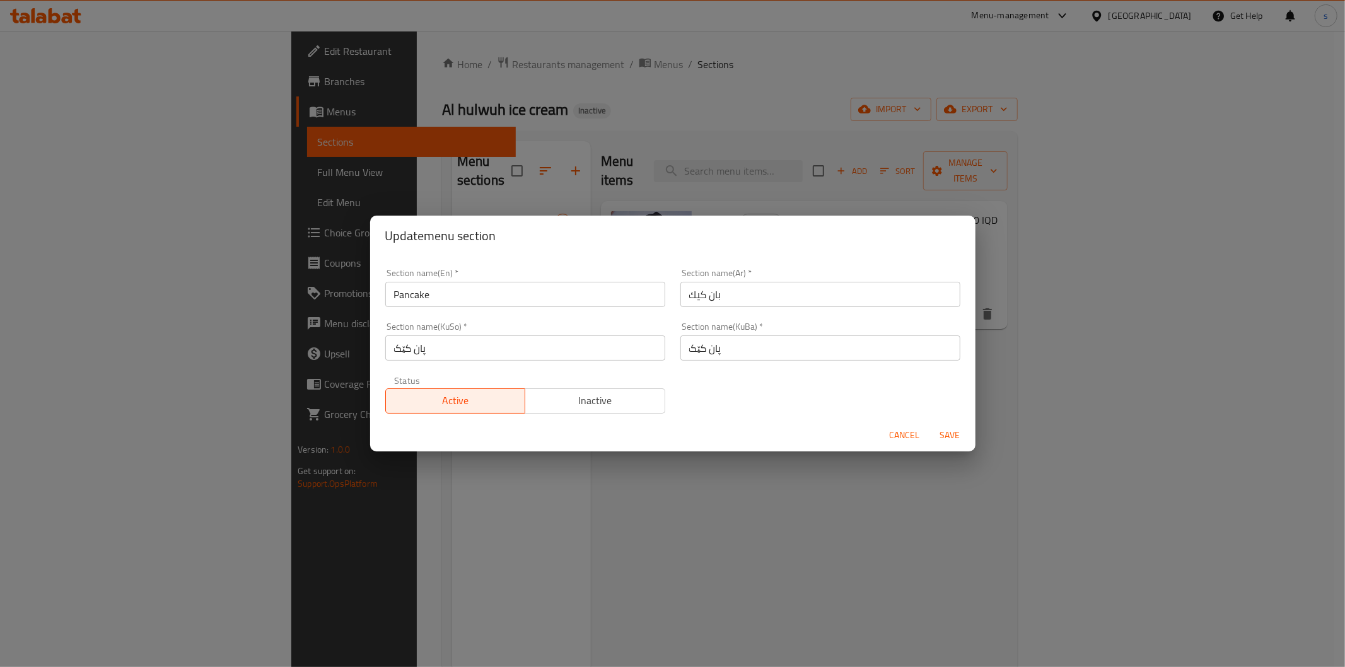
click at [704, 304] on input "بان كيك" at bounding box center [820, 294] width 280 height 25
click at [726, 297] on input "بان كيك" at bounding box center [820, 294] width 280 height 25
click at [942, 292] on input "بان كيك" at bounding box center [820, 294] width 280 height 25
click at [924, 288] on input "بان كيك" at bounding box center [820, 294] width 280 height 25
click at [911, 431] on span "Cancel" at bounding box center [905, 435] width 30 height 16
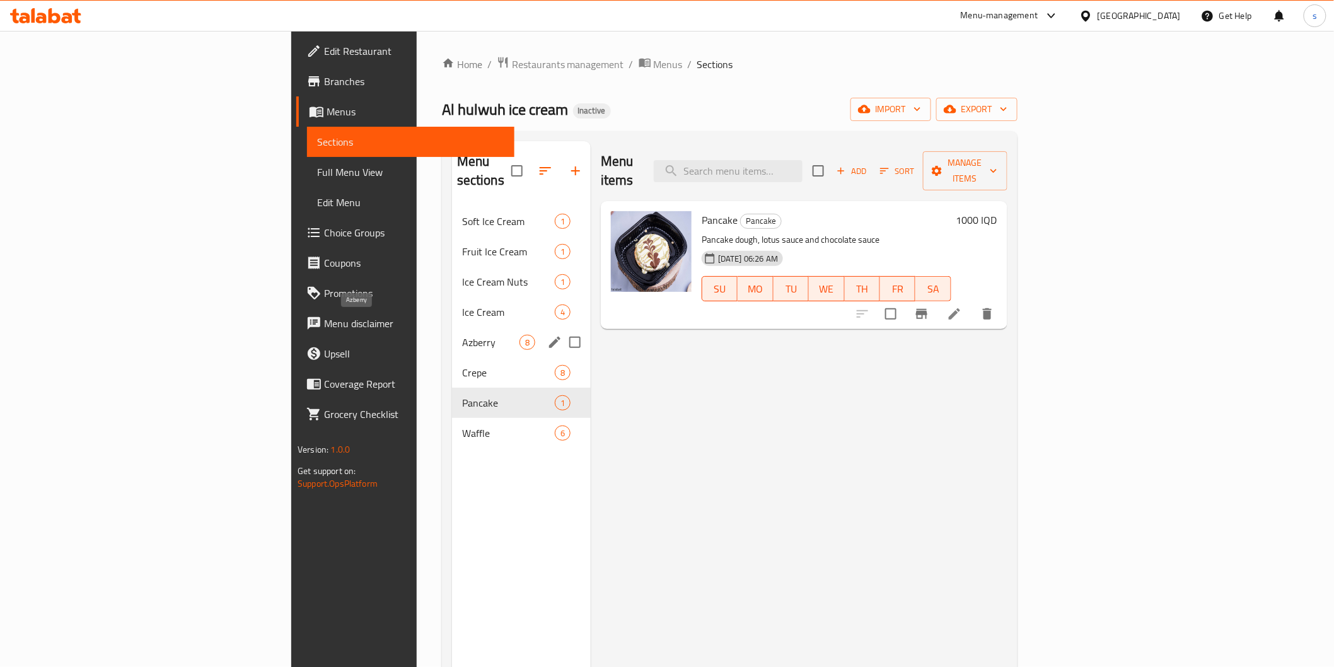
click at [462, 335] on span "Azberry" at bounding box center [490, 342] width 57 height 15
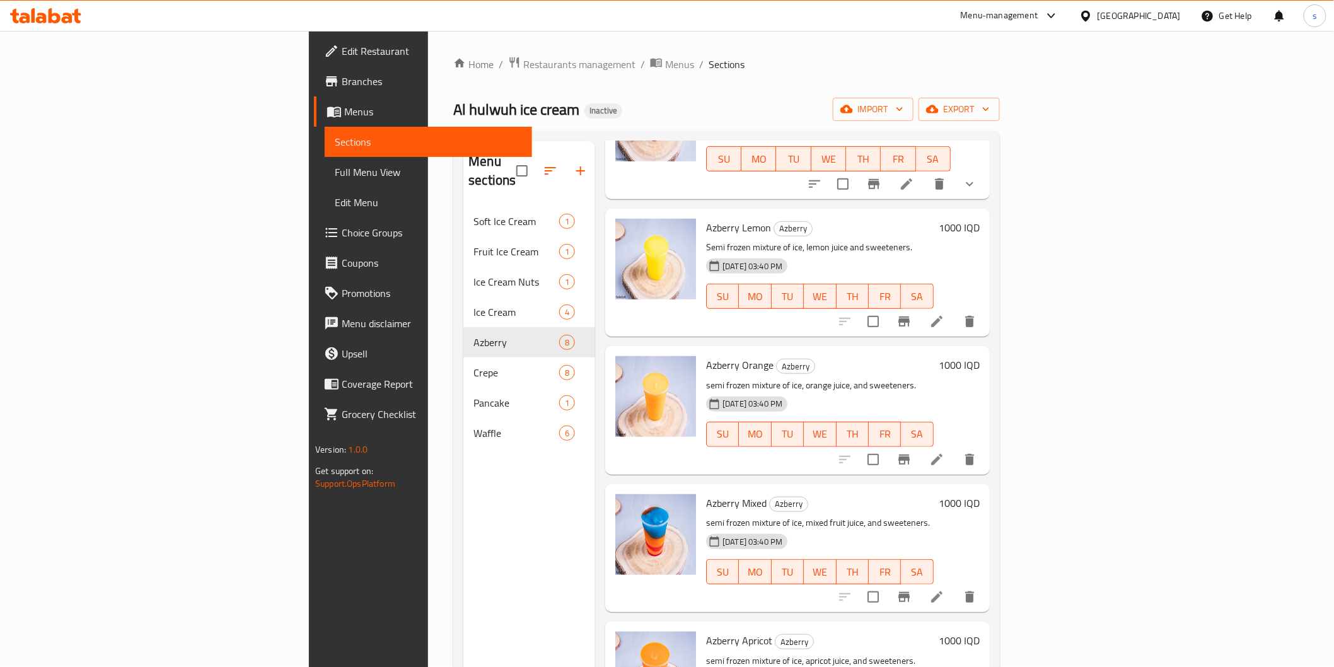
scroll to position [280, 0]
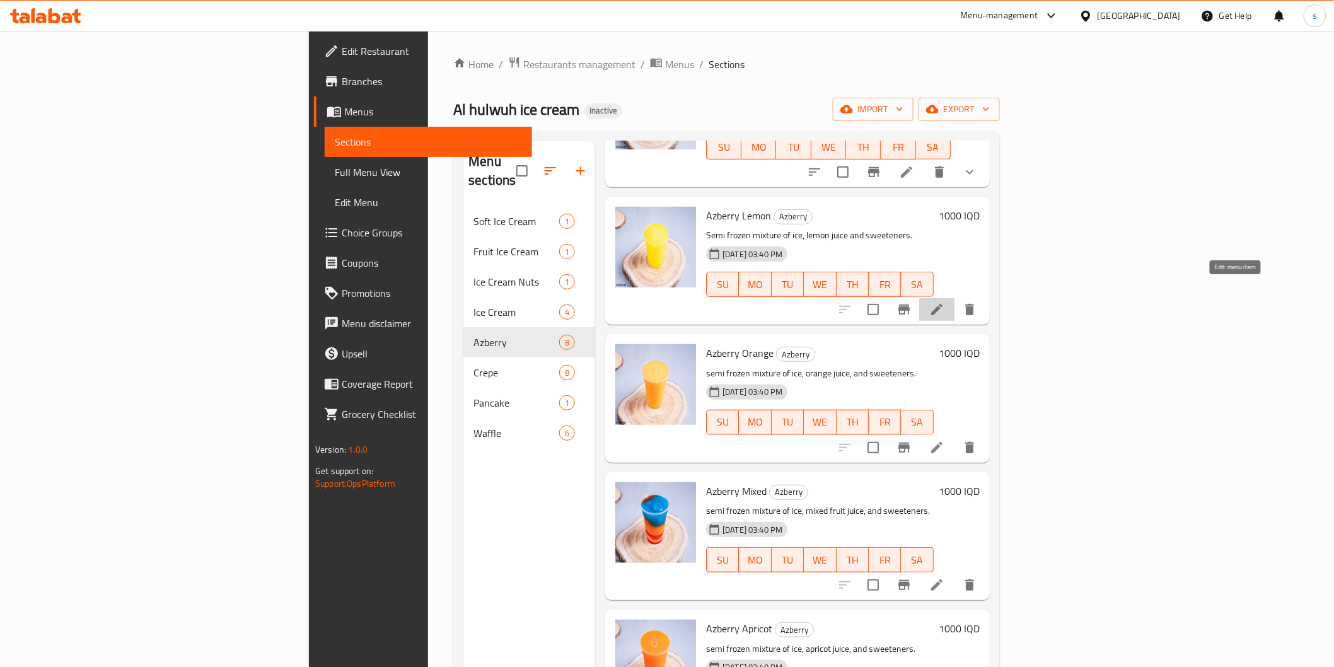
click at [944, 302] on icon at bounding box center [936, 309] width 15 height 15
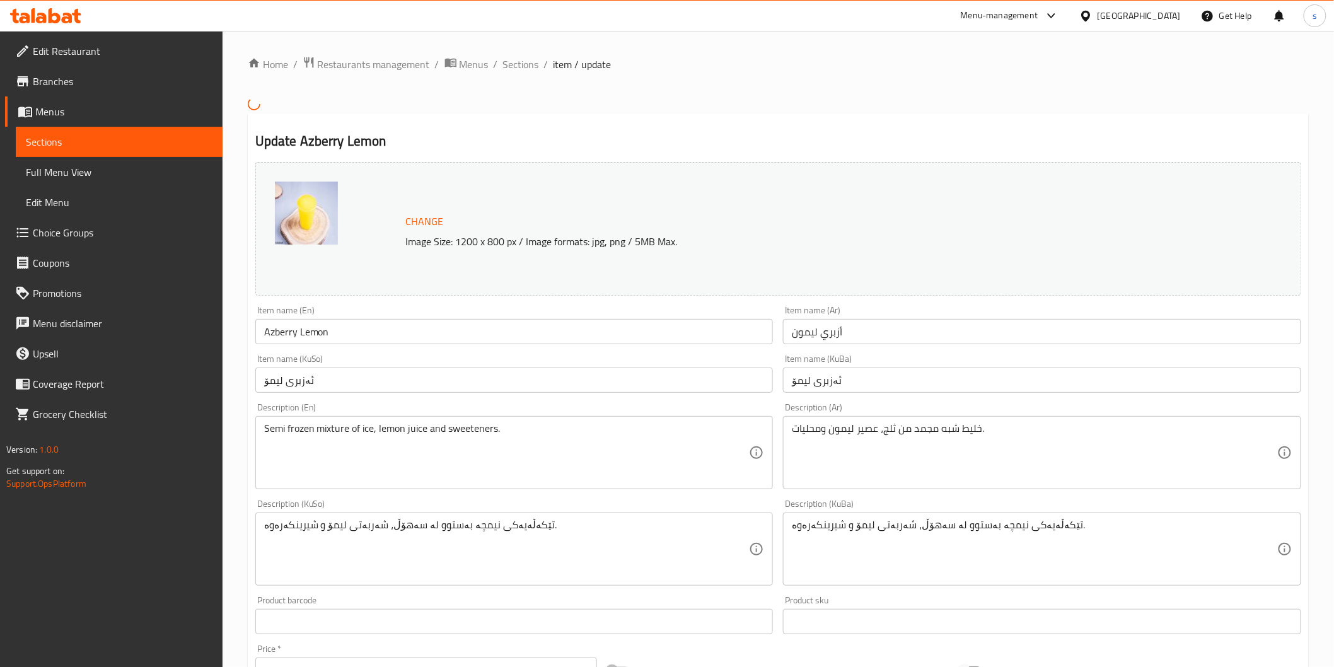
click at [313, 330] on input "Azberry Lemon" at bounding box center [514, 331] width 518 height 25
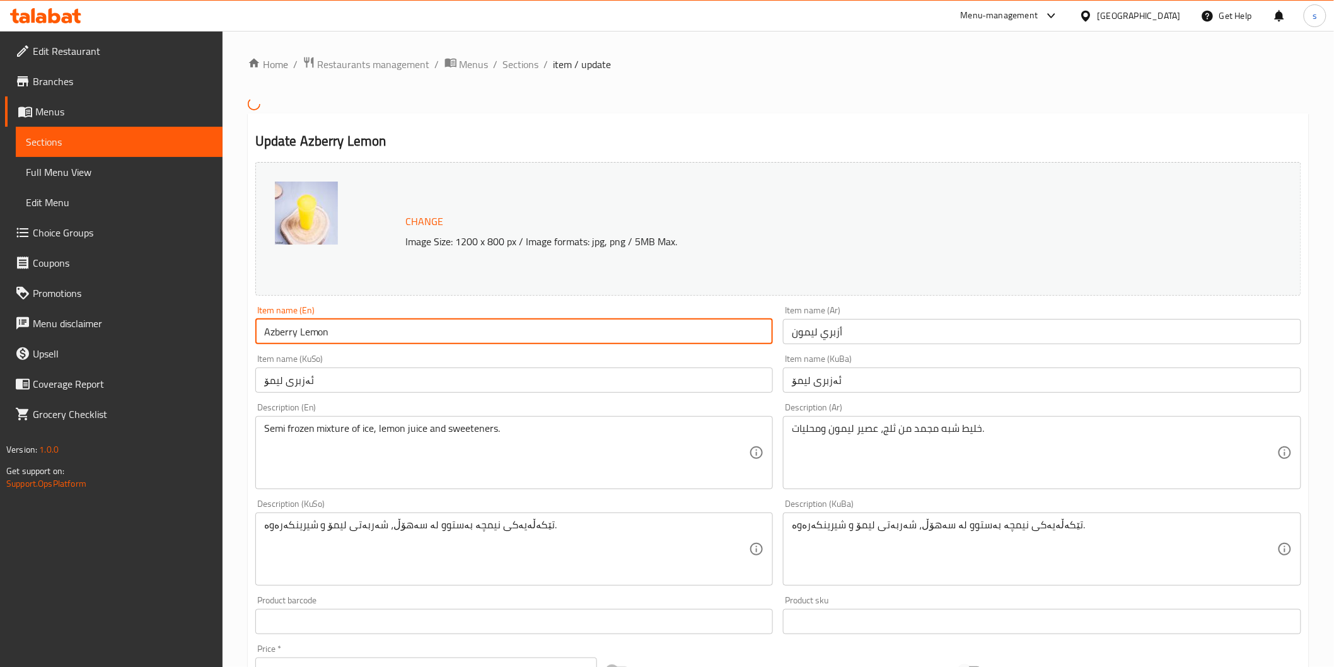
click at [313, 330] on input "Azberry Lemon" at bounding box center [514, 331] width 518 height 25
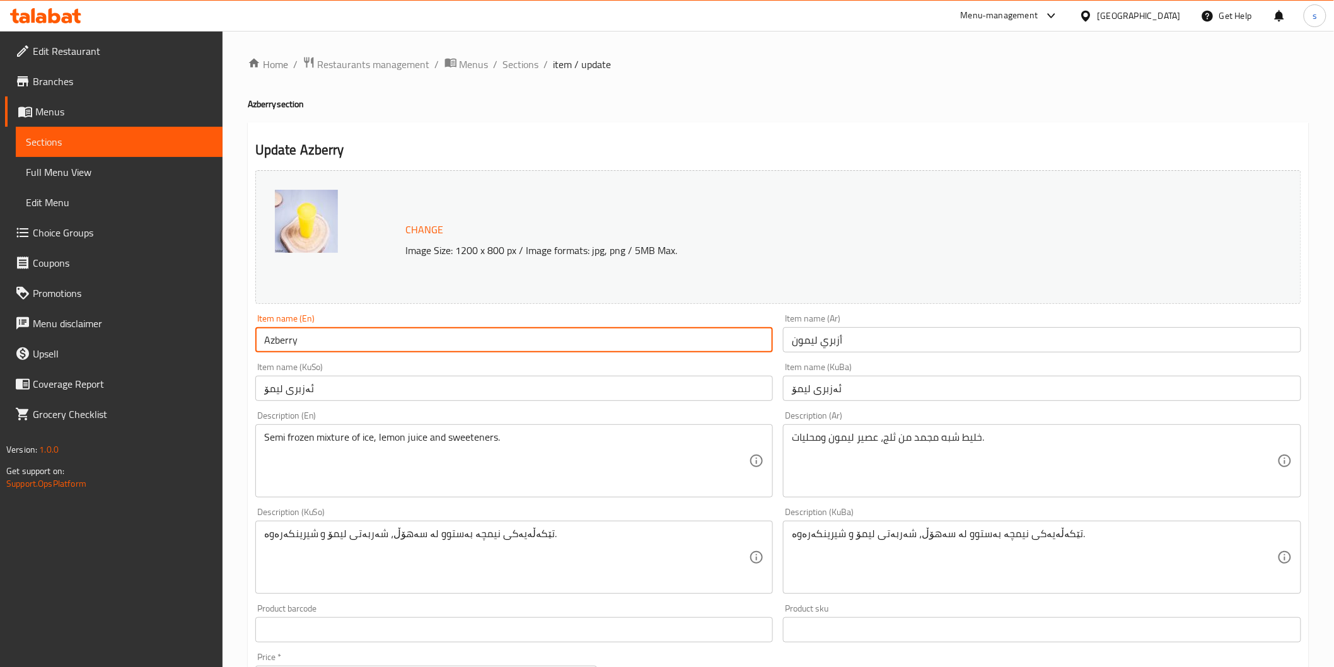
click at [264, 330] on input "Azberry" at bounding box center [514, 339] width 518 height 25
paste input "Lemon"
type input "Lemon Azberry"
click at [355, 395] on input "ئەزبری لیمۆ" at bounding box center [514, 388] width 518 height 25
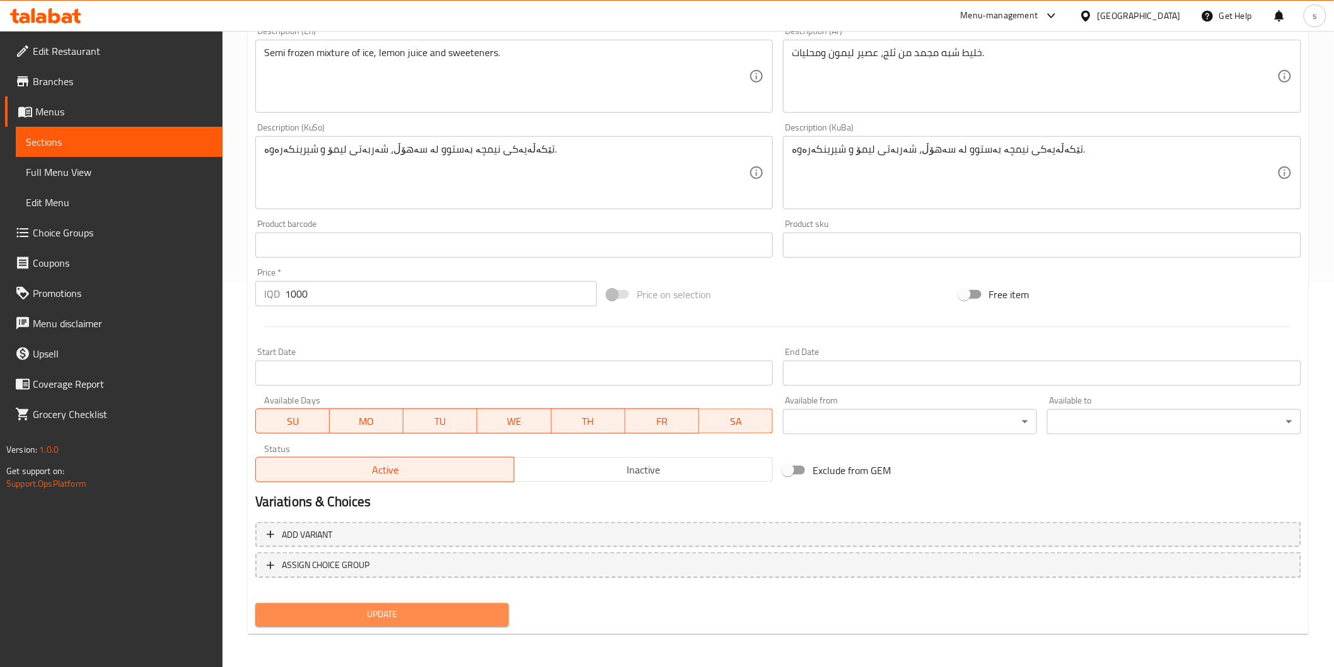
click at [464, 612] on span "Update" at bounding box center [382, 615] width 234 height 16
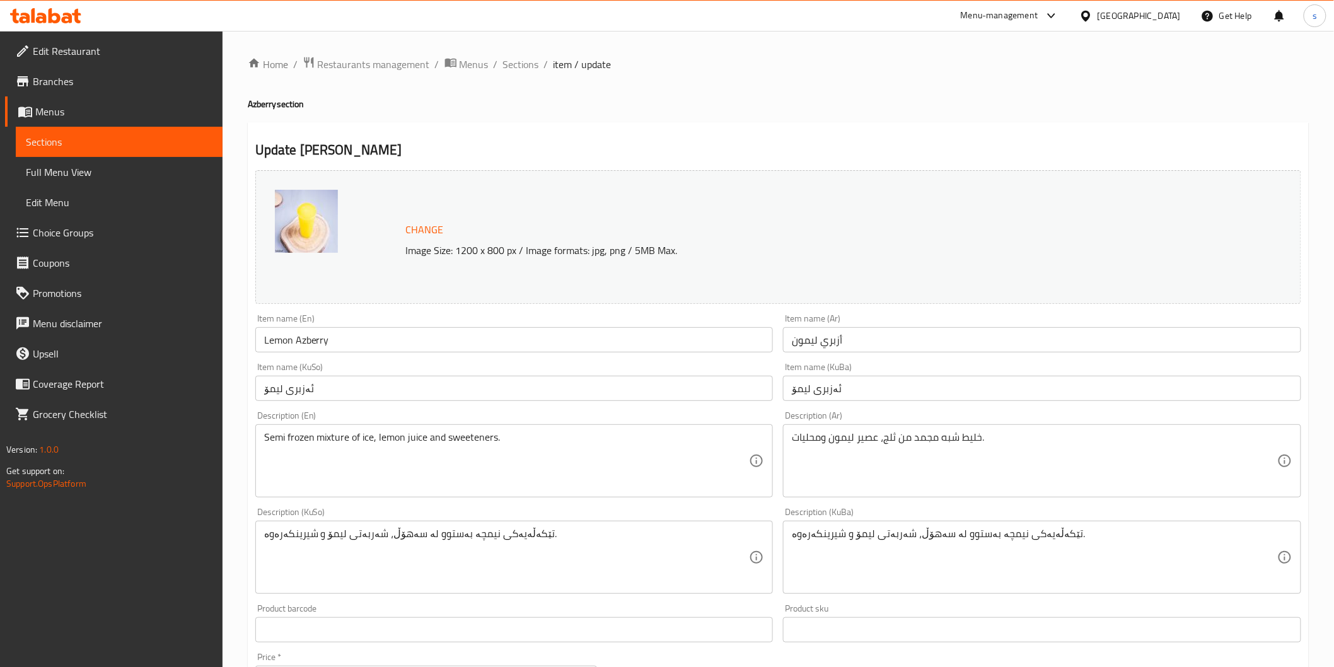
click at [67, 15] on icon at bounding box center [67, 18] width 11 height 11
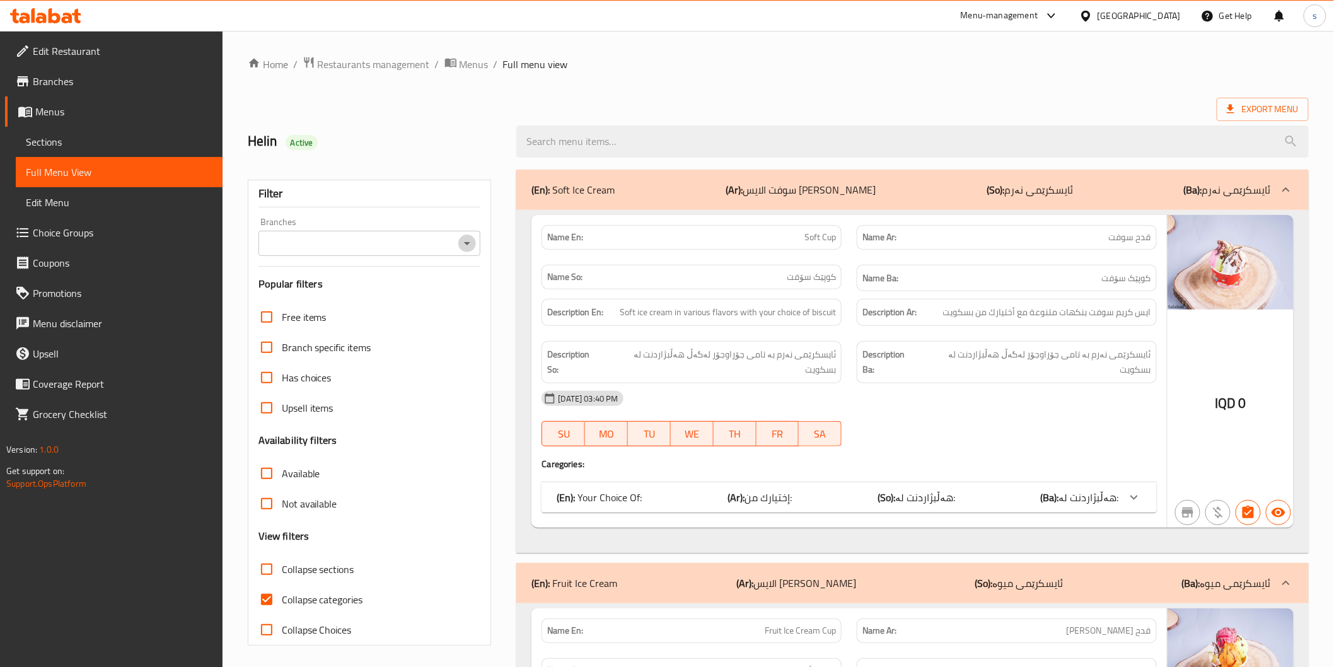
click at [464, 236] on icon "Open" at bounding box center [467, 243] width 15 height 15
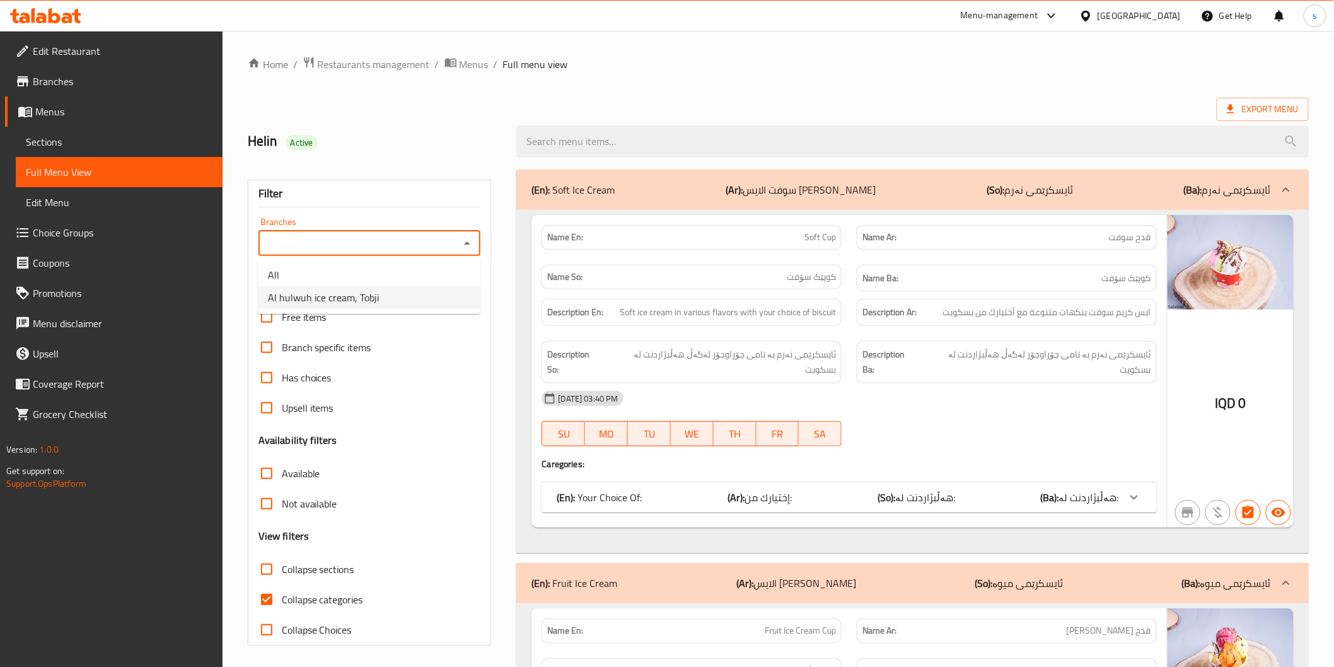
click at [441, 298] on li "Al hulwuh ice cream, Tobji" at bounding box center [369, 297] width 223 height 23
type input "Al hulwuh ice cream, Tobji"
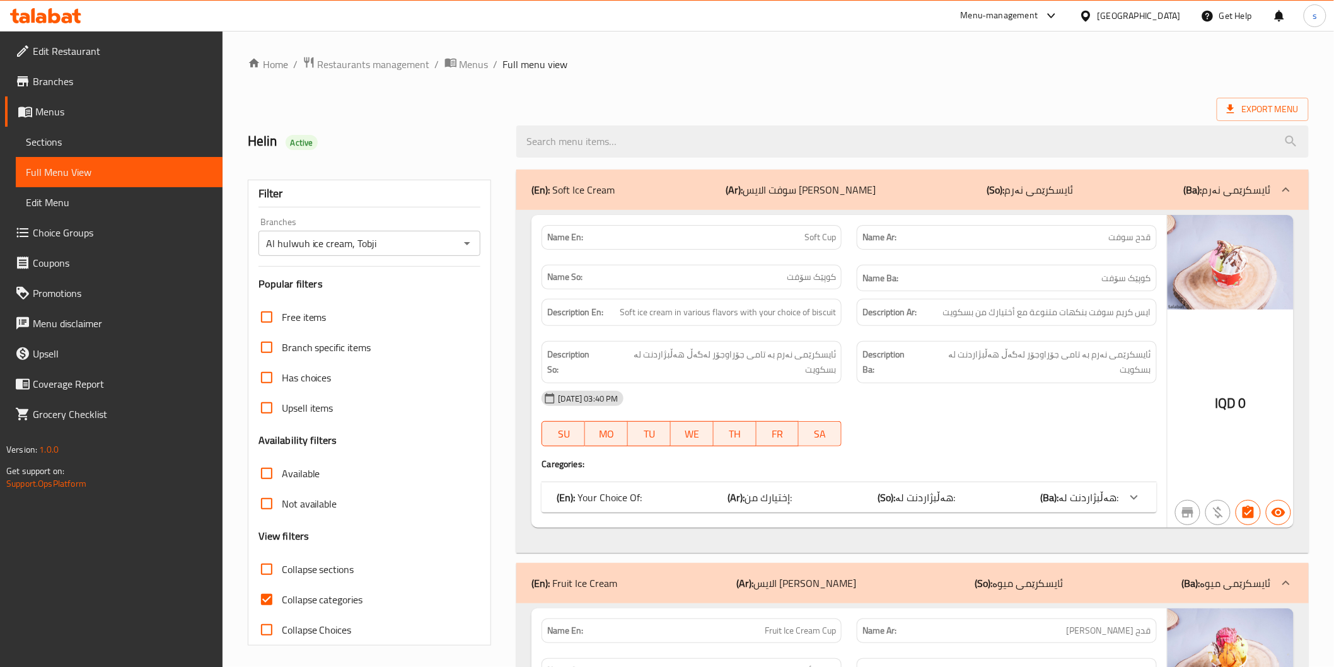
click at [339, 600] on span "Collapse categories" at bounding box center [322, 599] width 81 height 15
click at [282, 600] on input "Collapse categories" at bounding box center [267, 599] width 30 height 30
checkbox input "false"
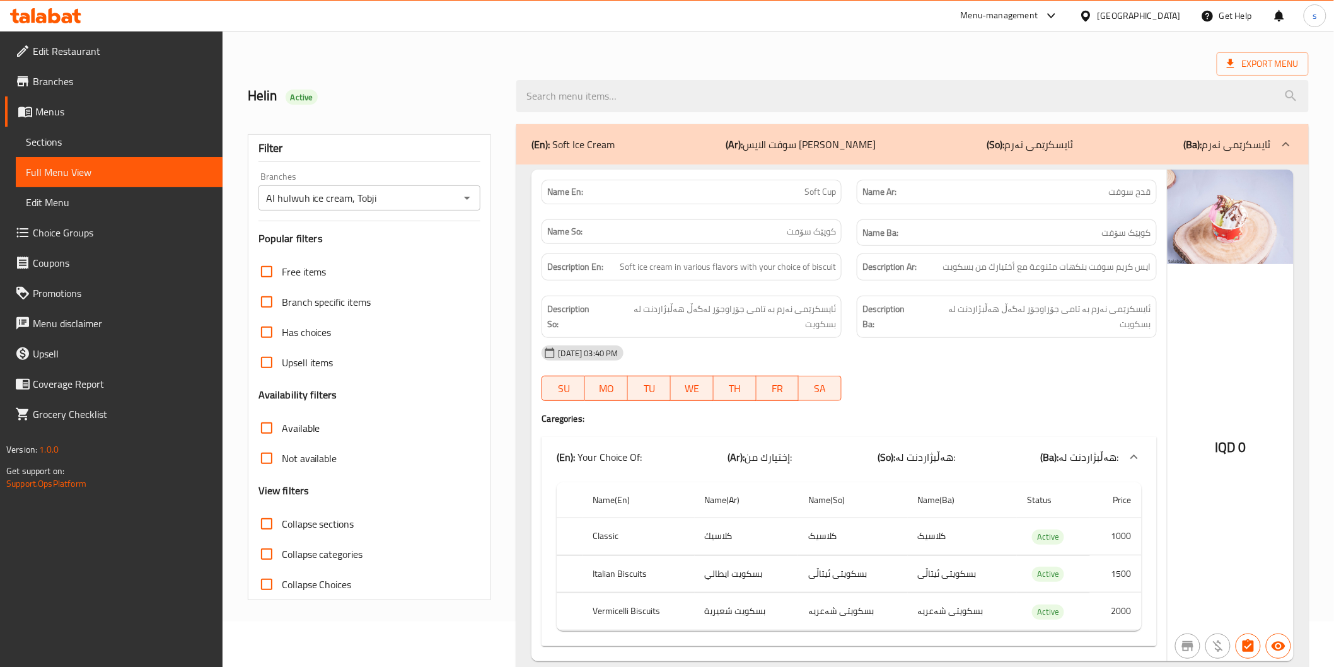
scroll to position [140, 0]
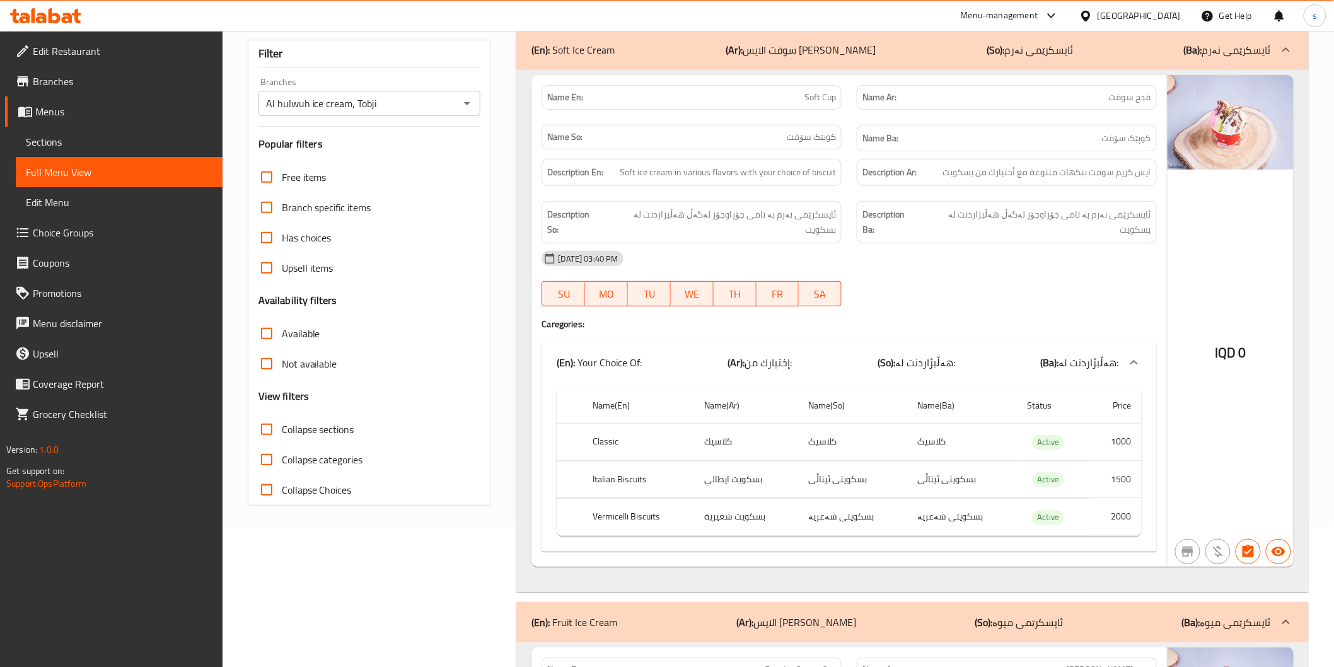
click at [303, 432] on span "Collapse sections" at bounding box center [318, 429] width 73 height 15
click at [282, 432] on input "Collapse sections" at bounding box center [267, 429] width 30 height 30
checkbox input "true"
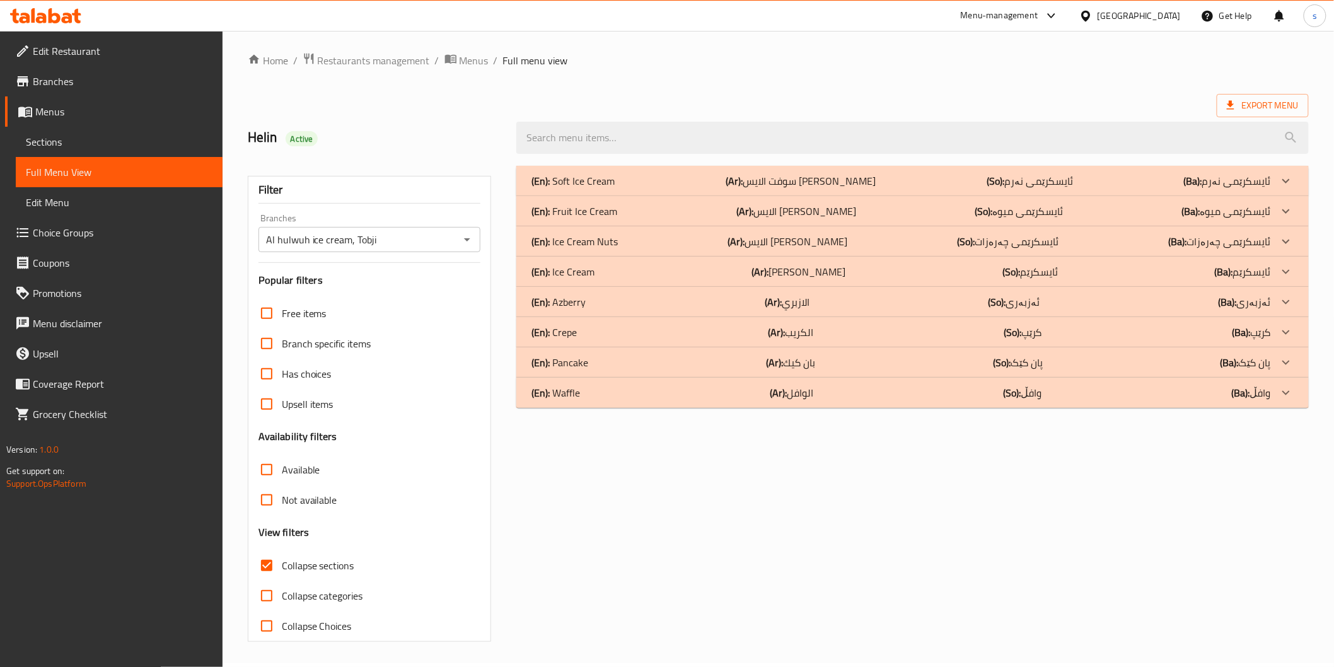
scroll to position [3, 0]
click at [784, 358] on p "(Ar): بان كيك" at bounding box center [790, 363] width 49 height 15
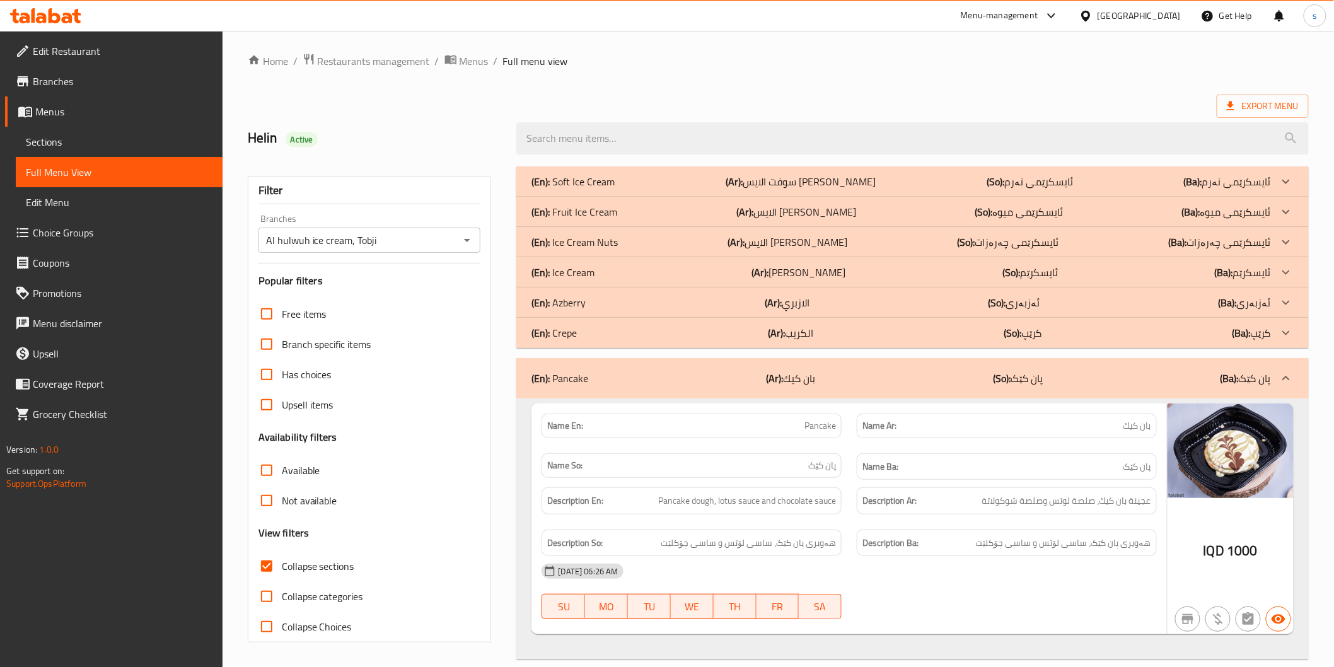
click at [775, 291] on div "(En): Azberry (Ar): الازبري (So): ئەزبەری (Ba): ئەزبەری" at bounding box center [912, 302] width 792 height 30
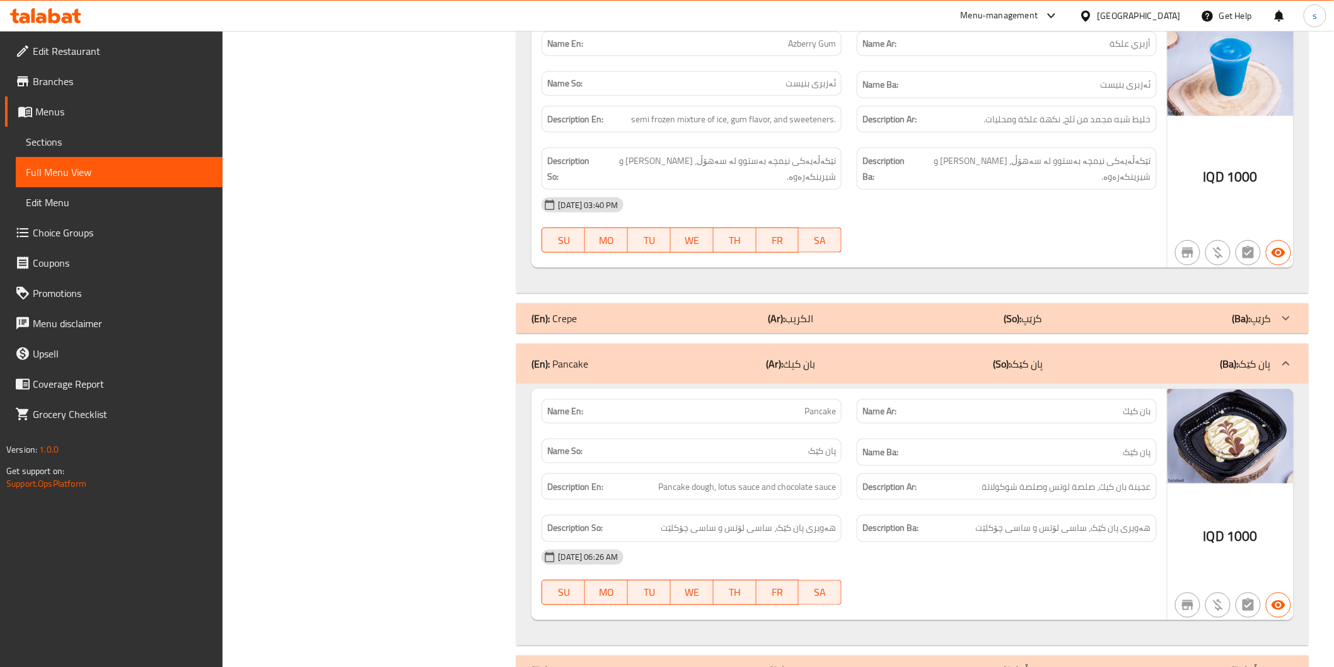
scroll to position [2505, 0]
click at [1037, 465] on div "Description Ar: عجينة بان كيك، صلصة لوتس وصلصة شوكولاتة" at bounding box center [1006, 486] width 315 height 42
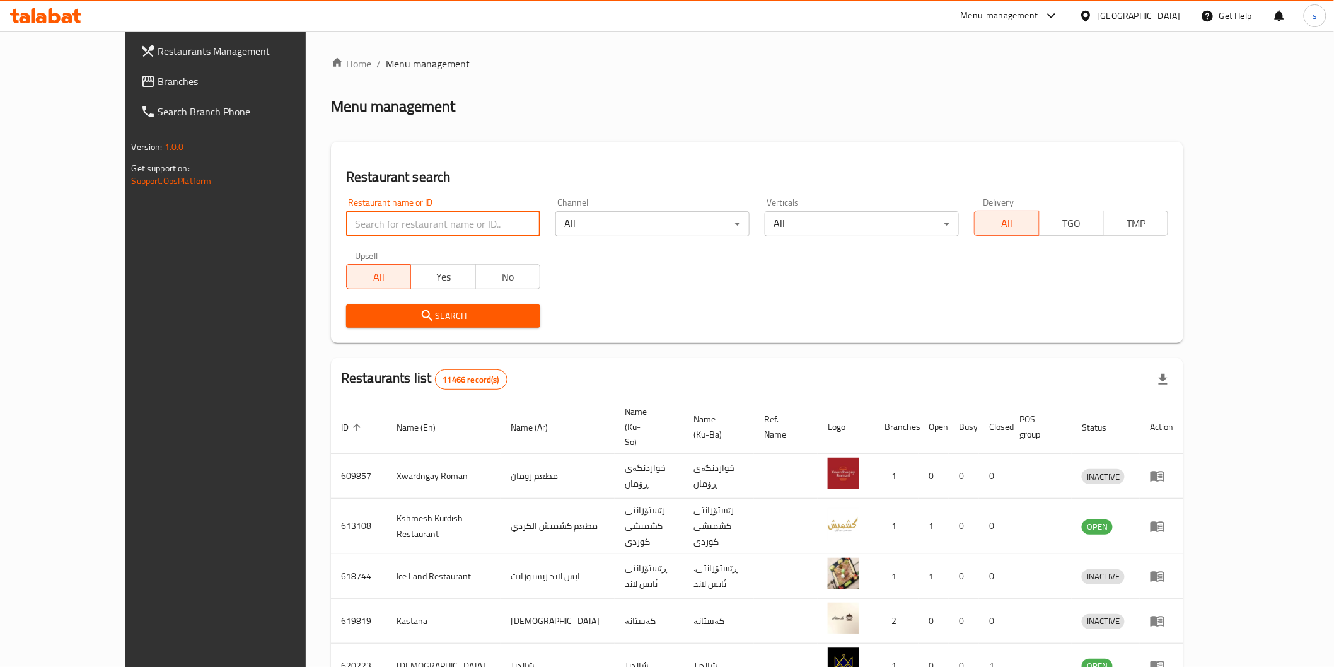
click at [415, 221] on input "search" at bounding box center [443, 223] width 194 height 25
paste input "[PERSON_NAME]"
click button "Search" at bounding box center [443, 316] width 194 height 23
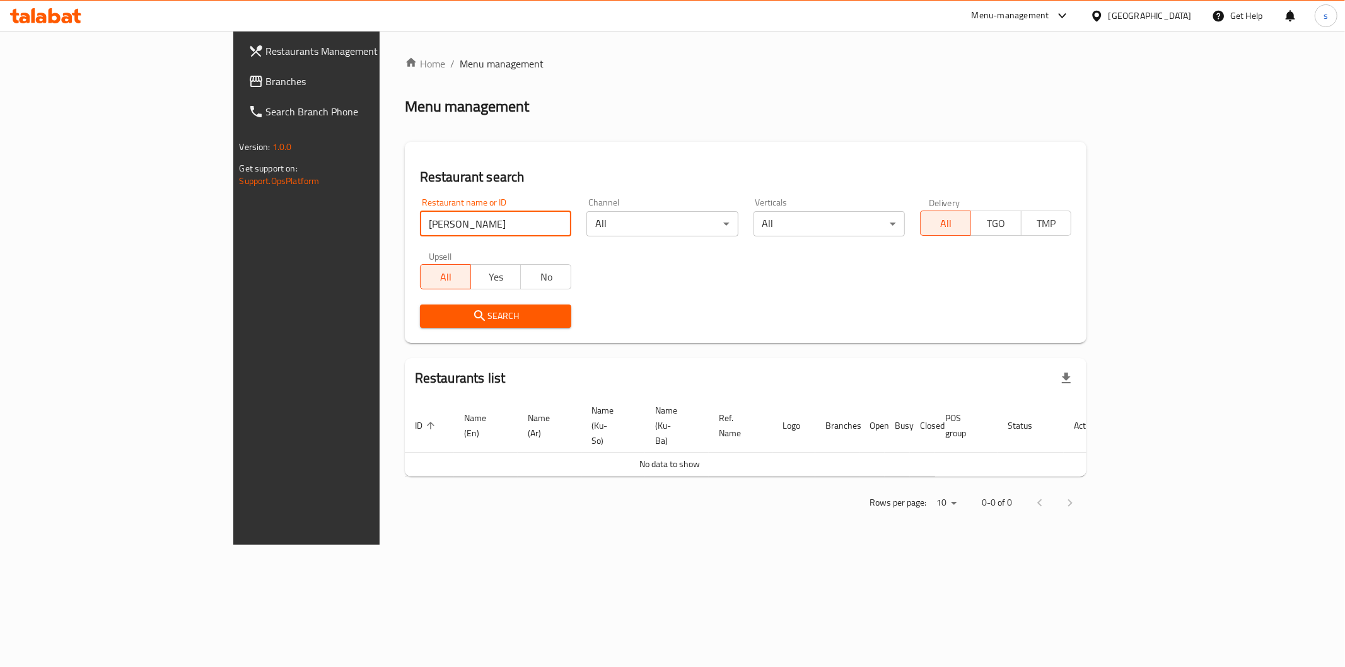
type input "[PERSON_NAME]"
click button "Search" at bounding box center [495, 316] width 151 height 23
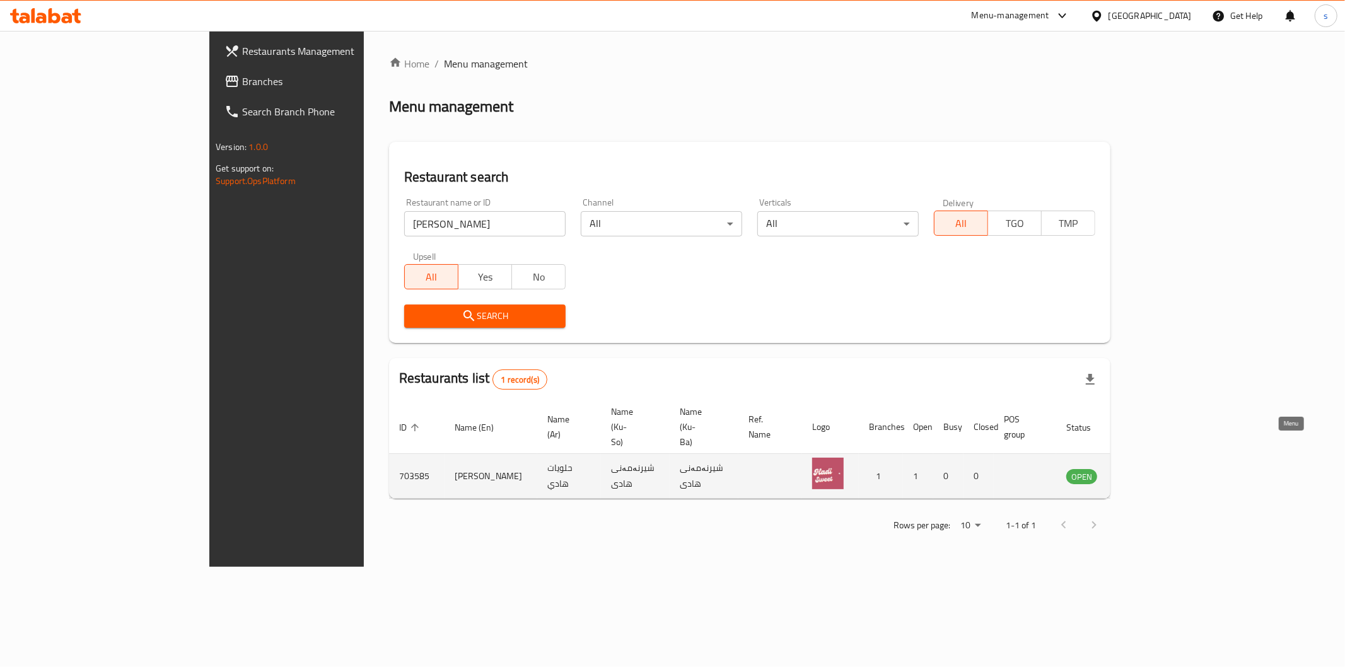
click at [1147, 468] on icon "enhanced table" at bounding box center [1139, 475] width 15 height 15
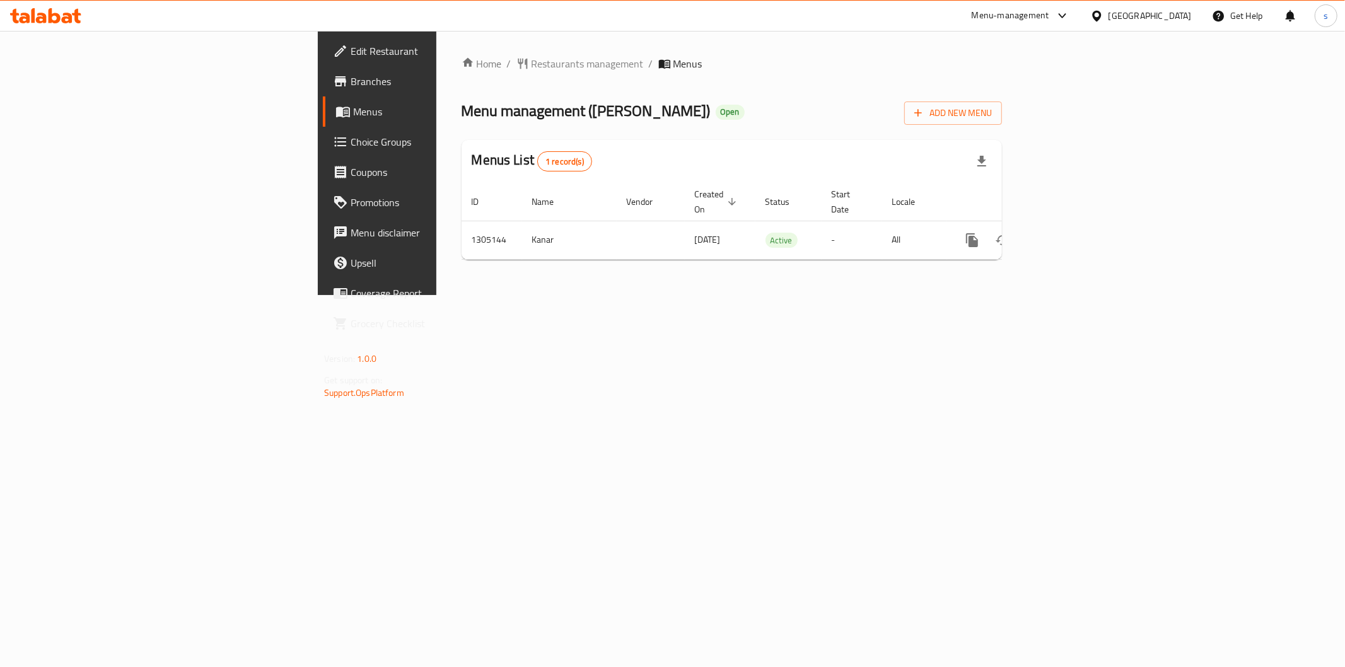
click at [351, 82] on span "Branches" at bounding box center [442, 81] width 182 height 15
